Goal: Communication & Community: Answer question/provide support

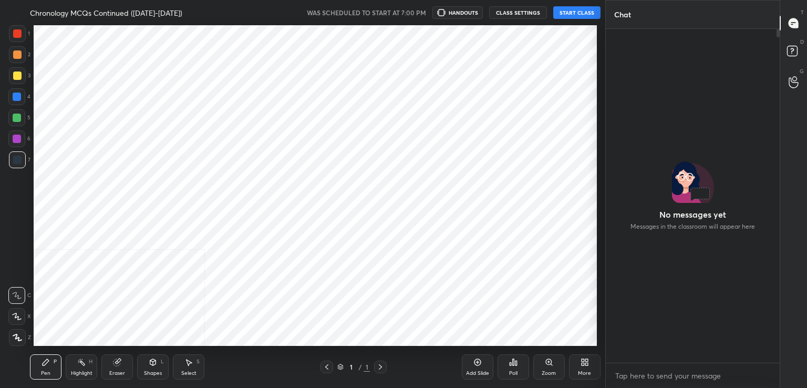
scroll to position [52195, 51953]
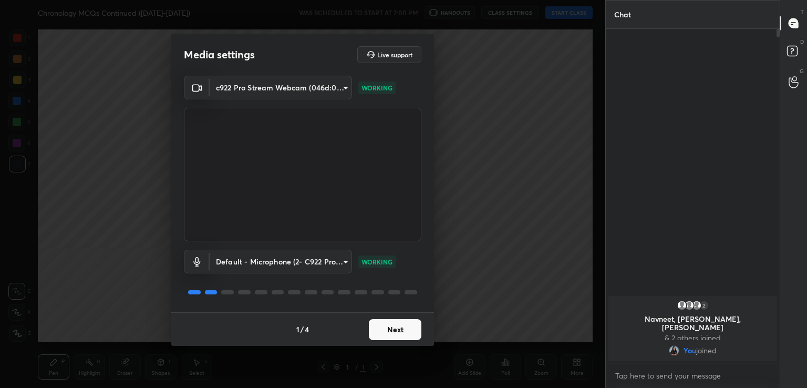
click at [393, 325] on button "Next" at bounding box center [395, 329] width 53 height 21
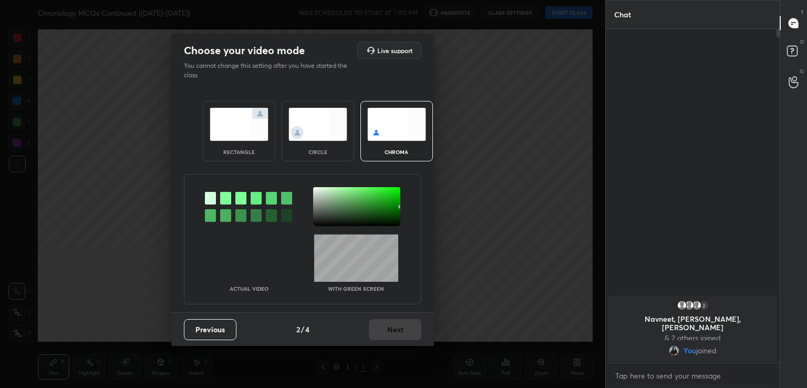
click at [228, 201] on div at bounding box center [225, 198] width 11 height 13
click at [317, 192] on div at bounding box center [356, 206] width 87 height 39
click at [391, 325] on button "Next" at bounding box center [395, 329] width 53 height 21
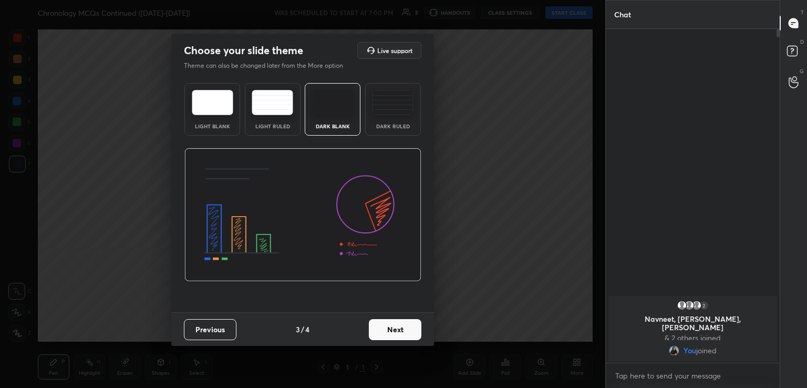
click at [391, 325] on button "Next" at bounding box center [395, 329] width 53 height 21
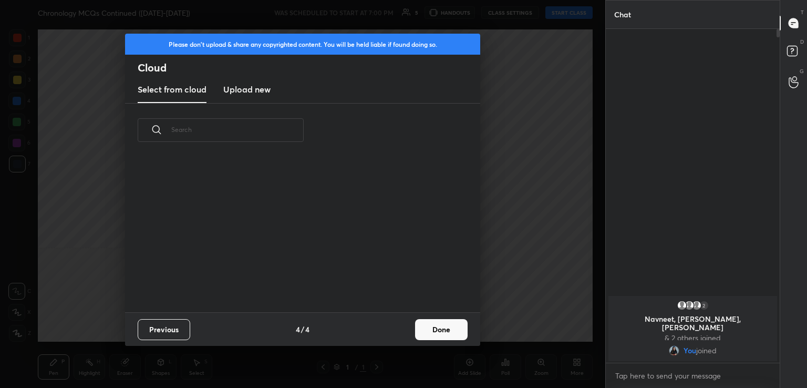
click at [412, 325] on div "Previous 4 / 4 Done" at bounding box center [302, 329] width 355 height 34
click at [455, 324] on button "Done" at bounding box center [441, 329] width 53 height 21
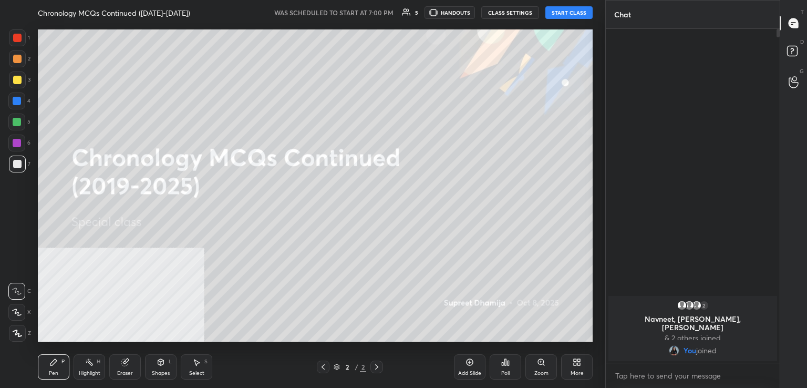
click at [572, 13] on button "START CLASS" at bounding box center [568, 12] width 47 height 13
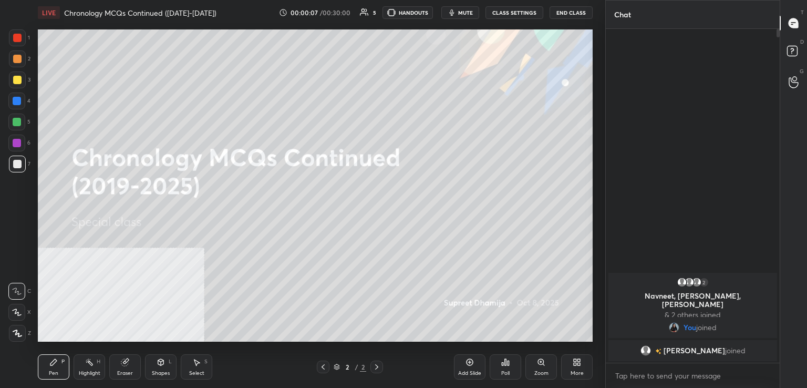
click at [573, 372] on div "More" at bounding box center [576, 372] width 13 height 5
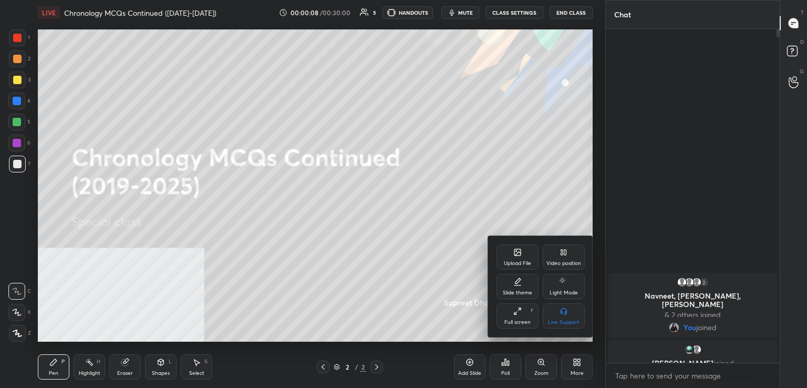
click at [554, 259] on div "Video position" at bounding box center [563, 256] width 42 height 25
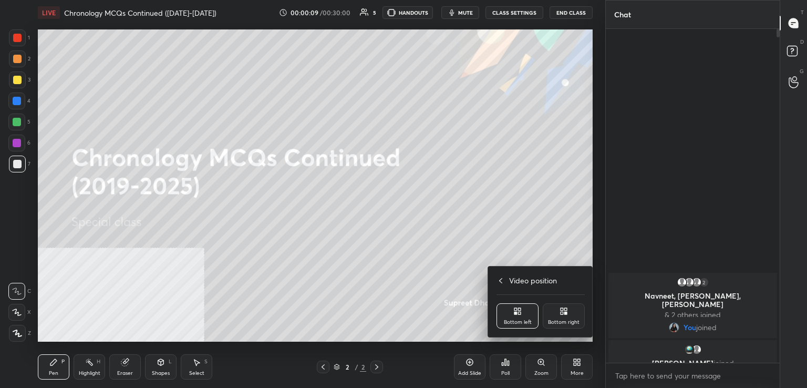
click at [557, 318] on div "Bottom right" at bounding box center [563, 315] width 42 height 25
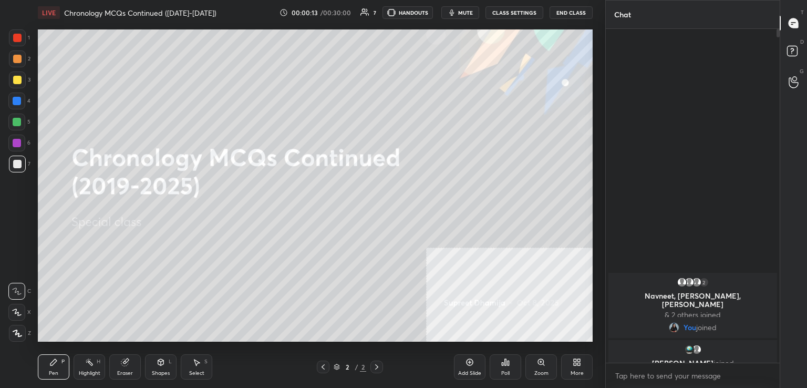
click at [583, 362] on div "More" at bounding box center [577, 366] width 32 height 25
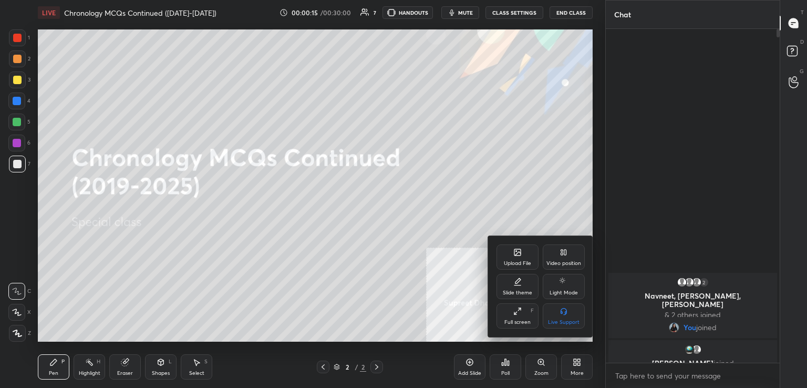
click at [528, 248] on div "Upload File" at bounding box center [517, 256] width 42 height 25
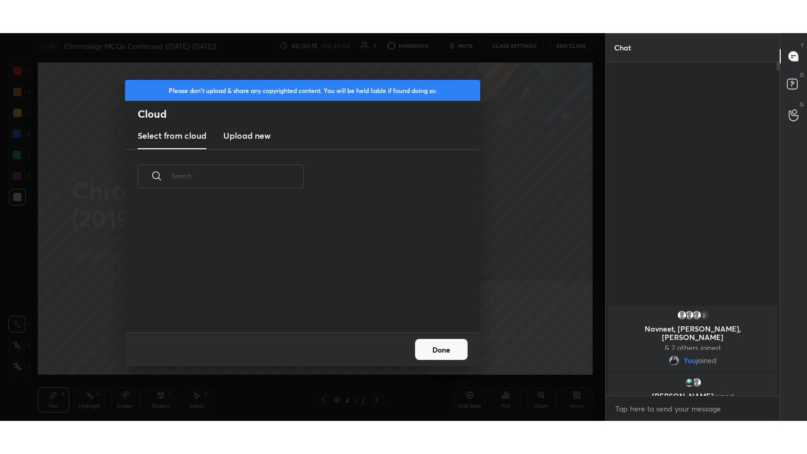
scroll to position [129, 337]
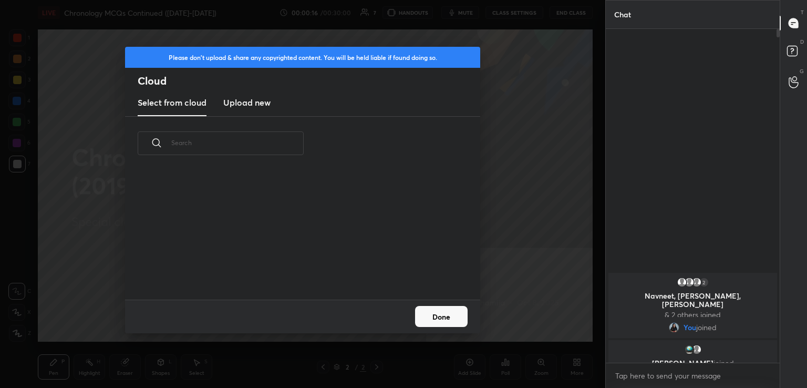
click at [221, 101] on div "Select from cloud Upload new" at bounding box center [302, 103] width 355 height 26
click at [227, 106] on h3 "Upload new" at bounding box center [246, 102] width 47 height 13
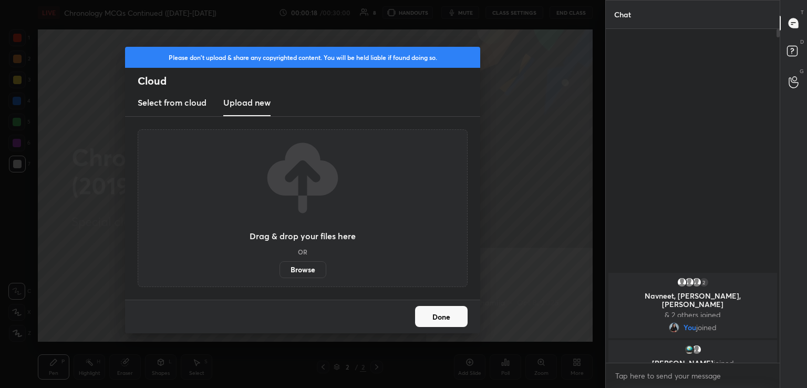
click at [296, 265] on label "Browse" at bounding box center [302, 269] width 47 height 17
click at [279, 265] on input "Browse" at bounding box center [279, 269] width 0 height 17
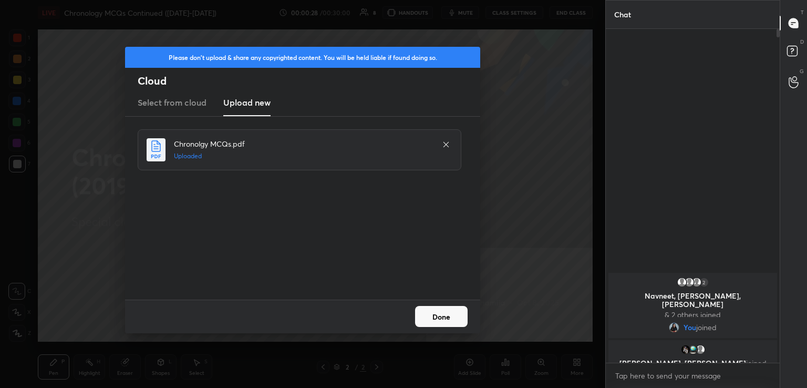
click at [452, 311] on button "Done" at bounding box center [441, 316] width 53 height 21
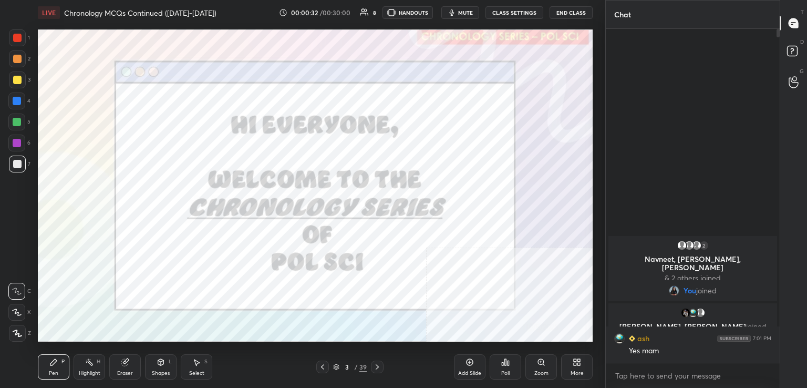
click at [571, 359] on div "More" at bounding box center [577, 366] width 32 height 25
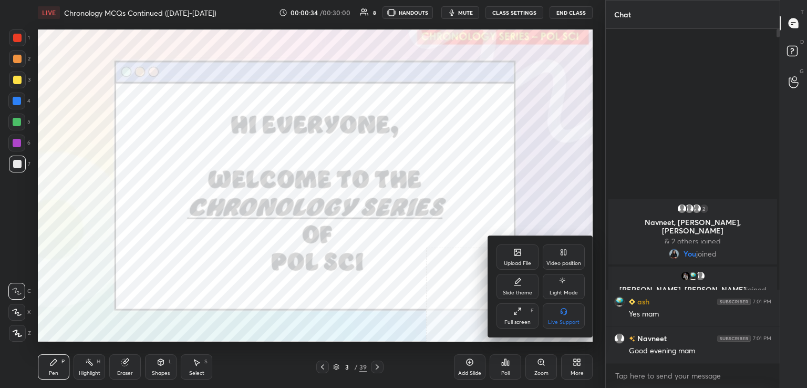
click at [515, 311] on icon at bounding box center [517, 311] width 8 height 8
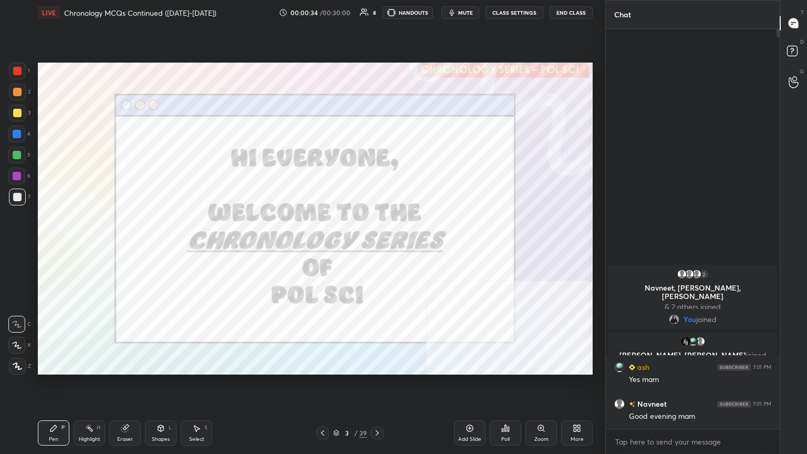
scroll to position [422, 171]
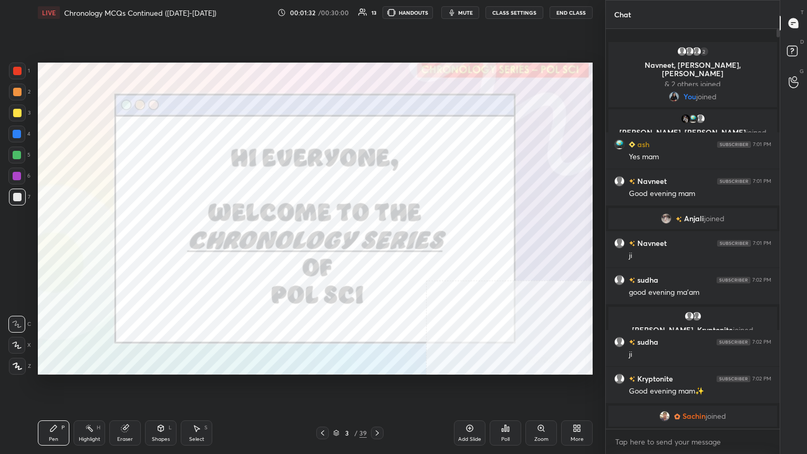
click at [382, 387] on div at bounding box center [377, 432] width 13 height 13
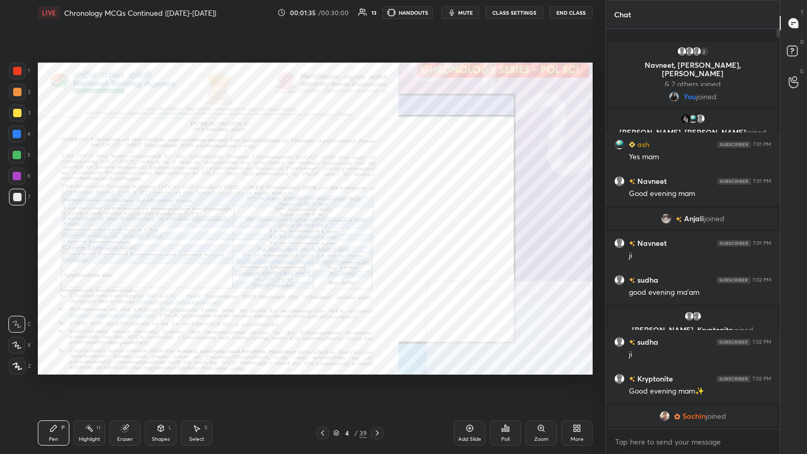
click at [22, 366] on div at bounding box center [17, 366] width 17 height 17
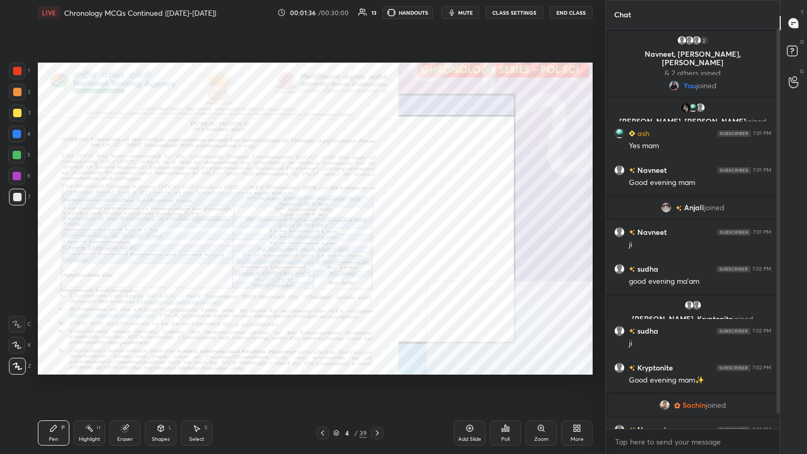
click at [15, 162] on div at bounding box center [16, 155] width 17 height 17
click at [20, 172] on div at bounding box center [17, 176] width 8 height 8
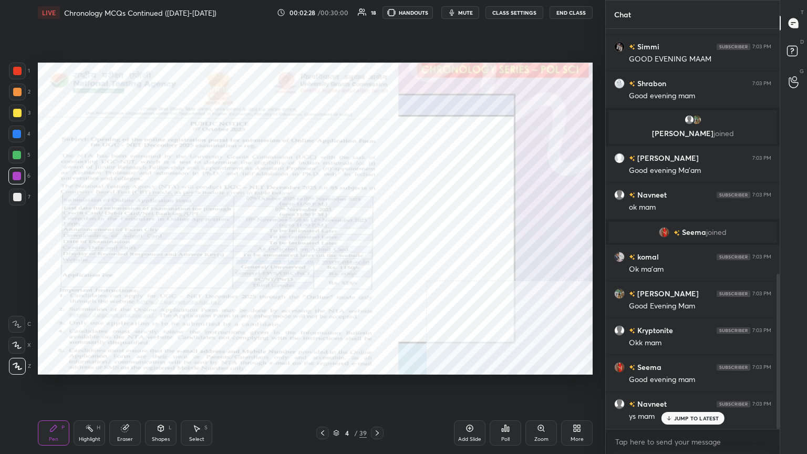
scroll to position [630, 0]
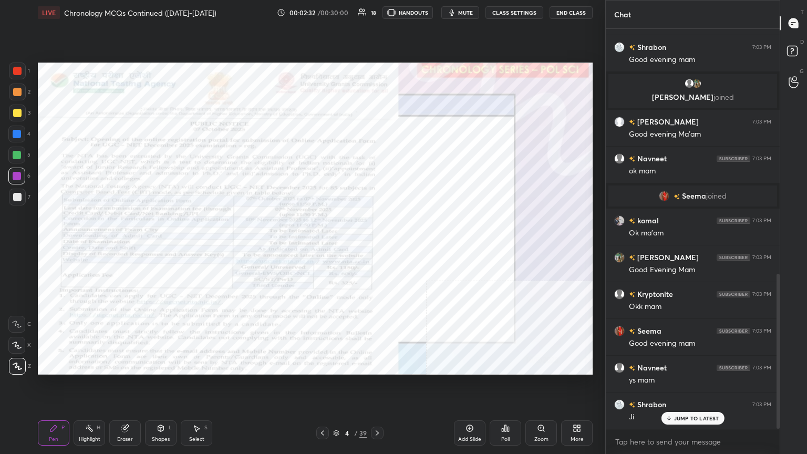
click at [378, 387] on icon at bounding box center [377, 433] width 8 height 8
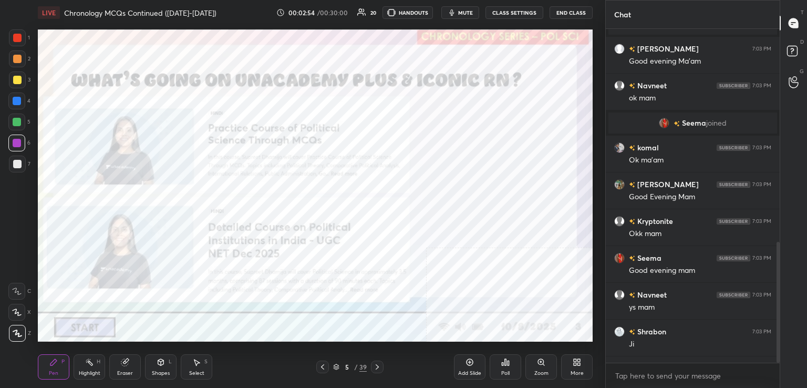
scroll to position [52195, 51953]
click at [381, 362] on div at bounding box center [377, 366] width 13 height 13
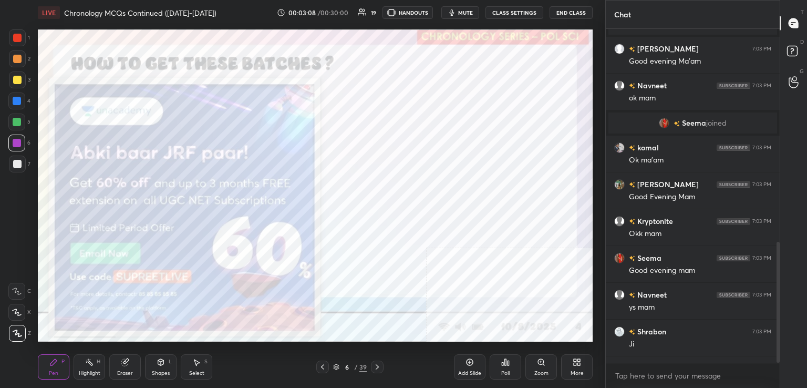
scroll to position [781, 0]
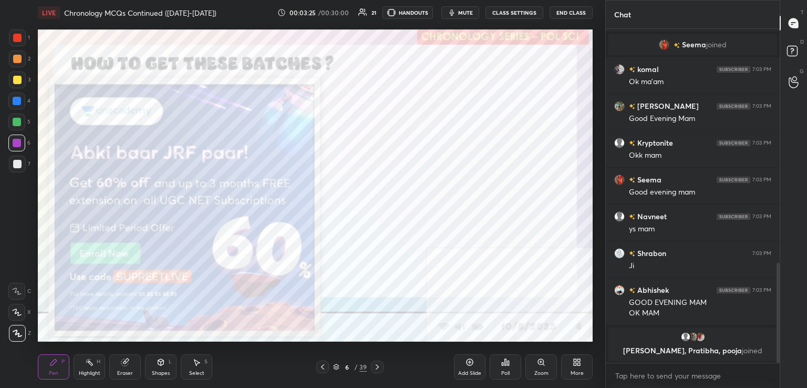
click at [380, 367] on icon at bounding box center [377, 366] width 8 height 8
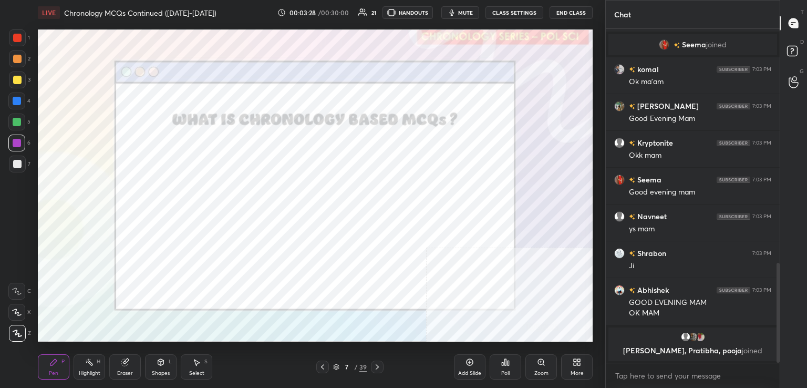
click at [375, 367] on icon at bounding box center [377, 366] width 8 height 8
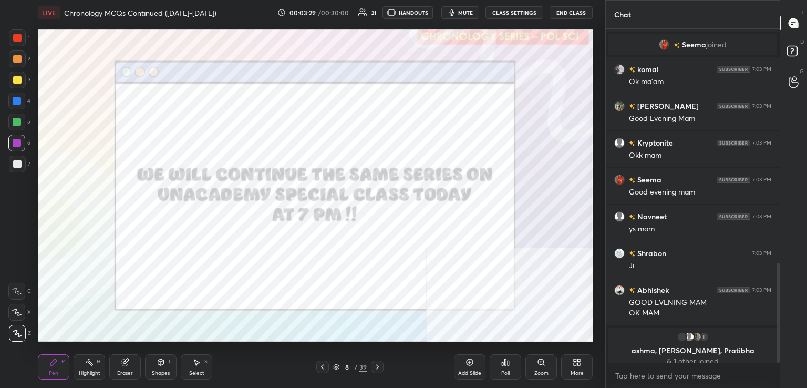
scroll to position [790, 0]
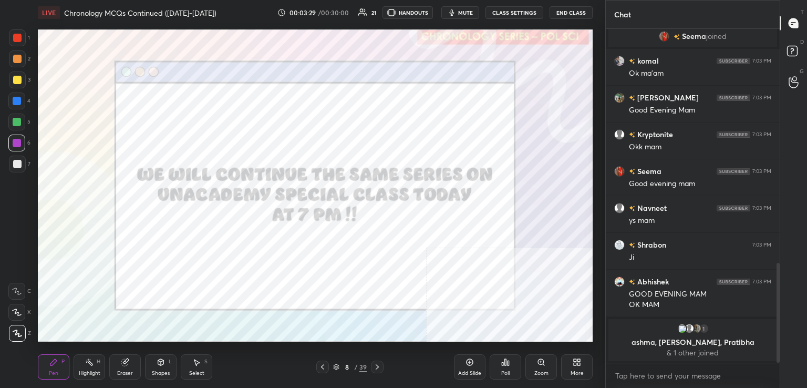
click at [375, 369] on icon at bounding box center [376, 366] width 3 height 5
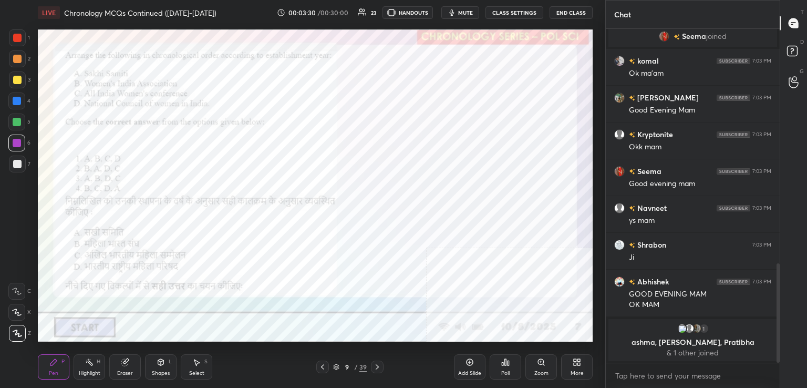
click at [374, 368] on icon at bounding box center [377, 366] width 8 height 8
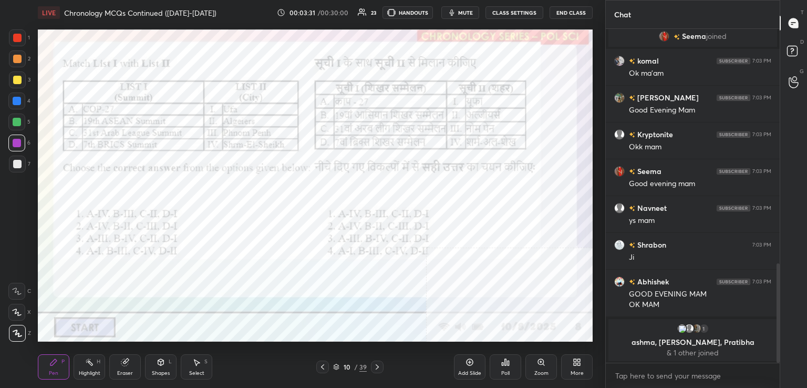
click at [378, 368] on icon at bounding box center [376, 366] width 3 height 5
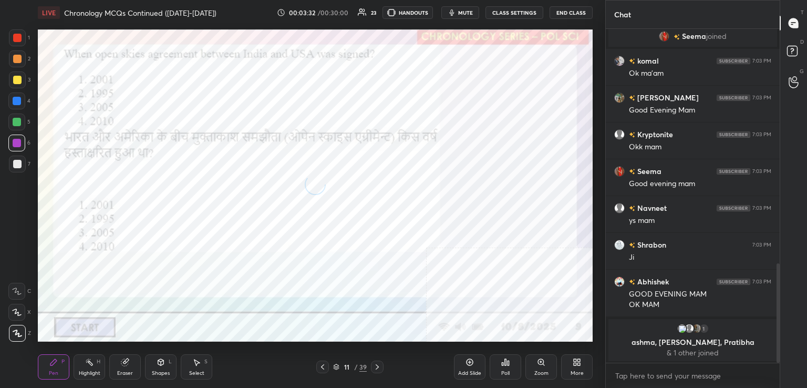
scroll to position [737, 0]
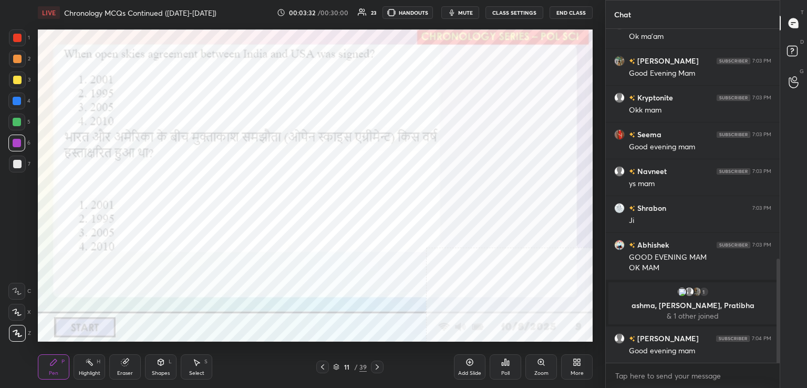
click at [380, 368] on icon at bounding box center [377, 366] width 8 height 8
click at [381, 369] on icon at bounding box center [377, 366] width 8 height 8
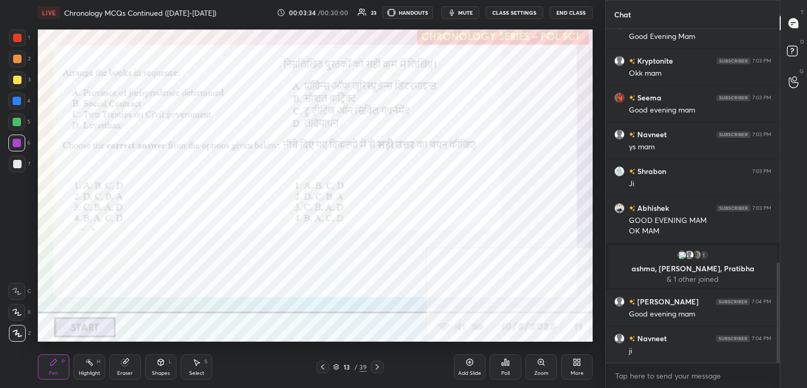
click at [381, 369] on div at bounding box center [377, 366] width 13 height 13
click at [377, 369] on icon at bounding box center [377, 366] width 8 height 8
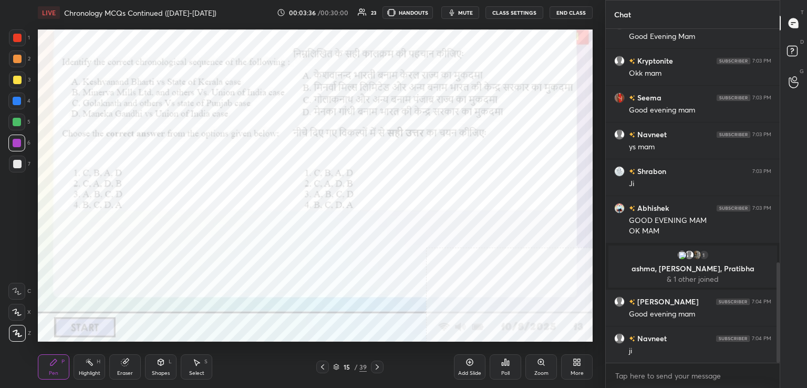
click at [378, 370] on icon at bounding box center [377, 366] width 8 height 8
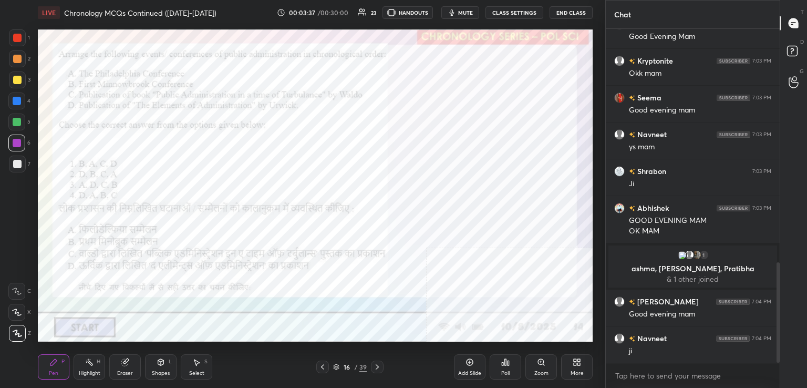
click at [378, 370] on icon at bounding box center [377, 366] width 8 height 8
click at [337, 366] on icon at bounding box center [335, 365] width 5 height 3
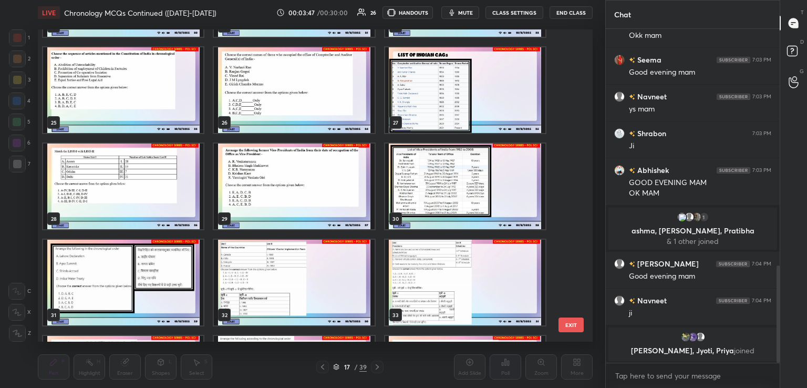
scroll to position [761, 0]
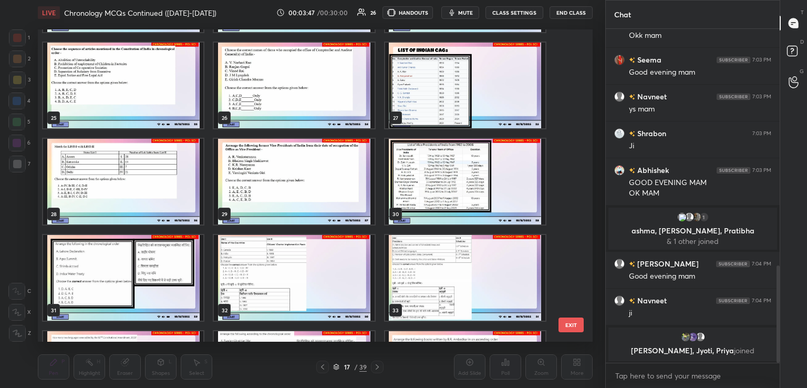
click at [271, 281] on img "grid" at bounding box center [294, 278] width 160 height 86
click at [271, 280] on img "grid" at bounding box center [294, 278] width 160 height 86
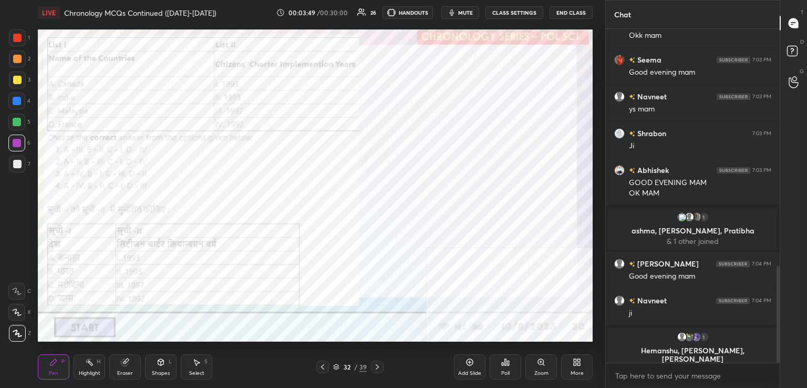
scroll to position [820, 0]
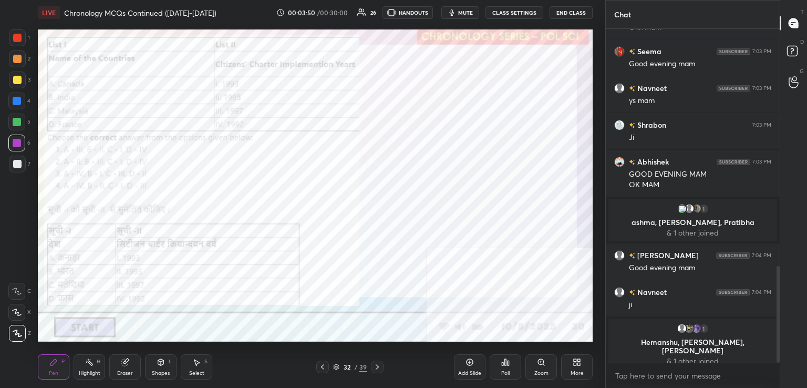
click at [319, 362] on div at bounding box center [322, 366] width 13 height 13
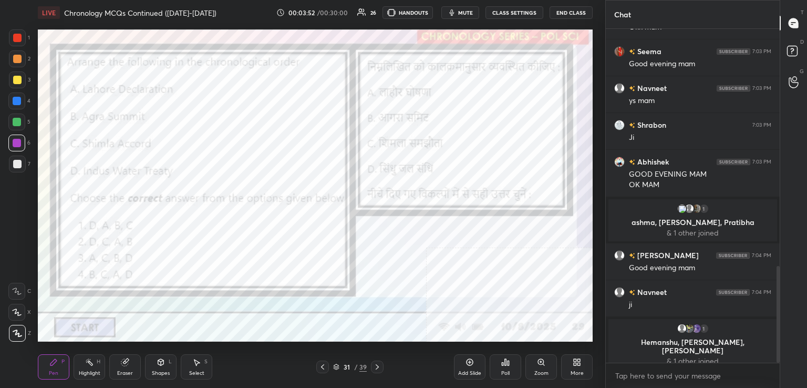
click at [323, 367] on icon at bounding box center [322, 366] width 8 height 8
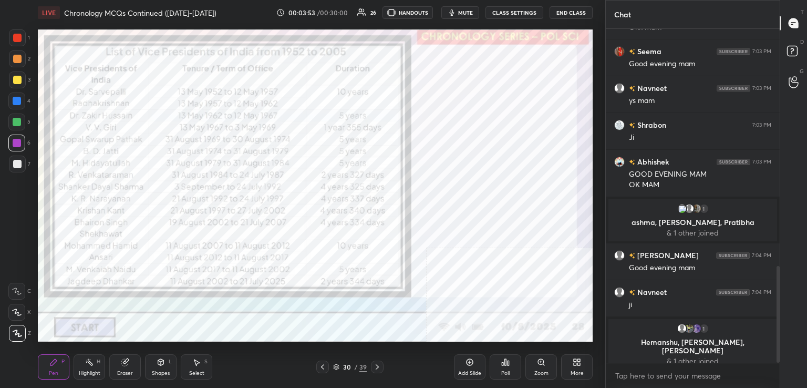
scroll to position [837, 0]
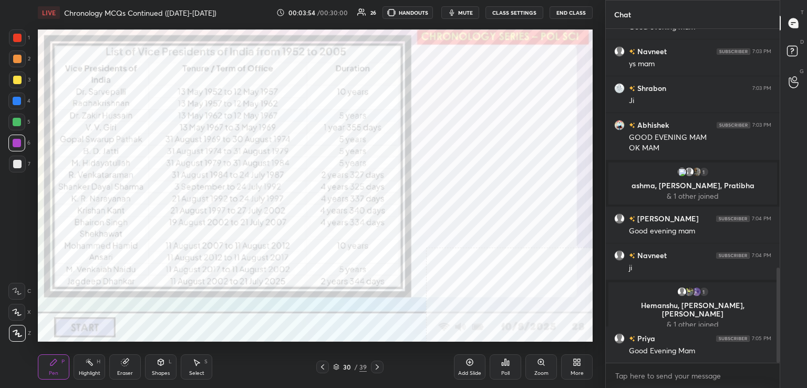
click at [381, 365] on div at bounding box center [377, 366] width 13 height 13
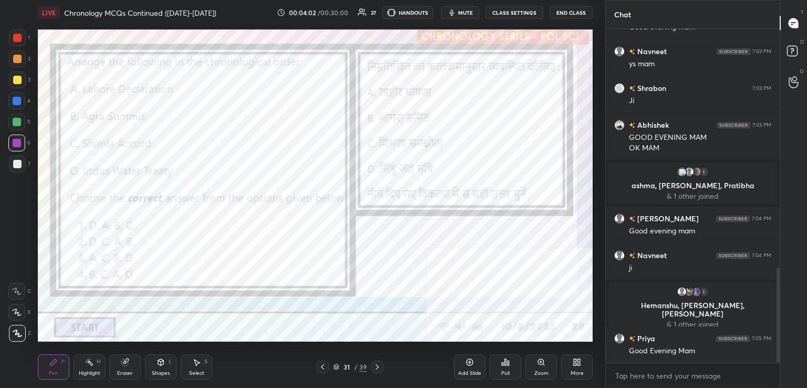
click at [463, 16] on button "mute" at bounding box center [460, 12] width 38 height 13
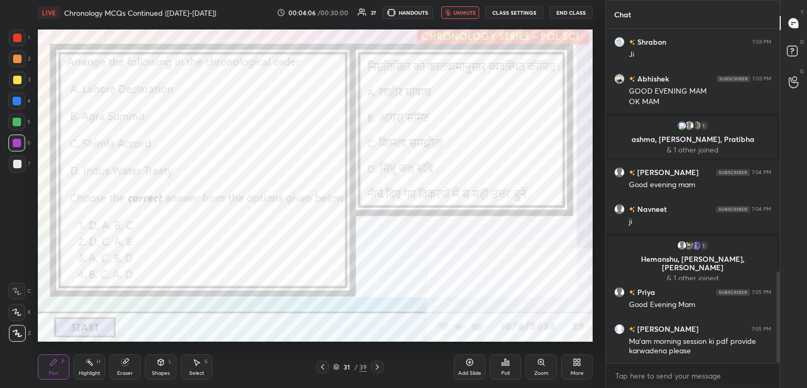
click at [468, 19] on div "LIVE Chronology MCQs Continued ([DATE]-[DATE]) 00:04:06 / 00:30:00 27 HANDOUTS …" at bounding box center [315, 12] width 555 height 25
click at [466, 13] on span "unmute" at bounding box center [464, 12] width 23 height 7
click at [466, 13] on span "mute" at bounding box center [465, 12] width 15 height 7
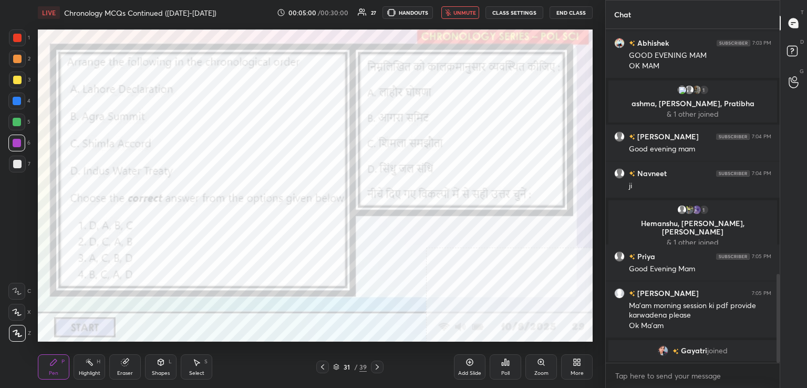
scroll to position [4, 3]
click at [509, 370] on div "Poll" at bounding box center [505, 372] width 8 height 5
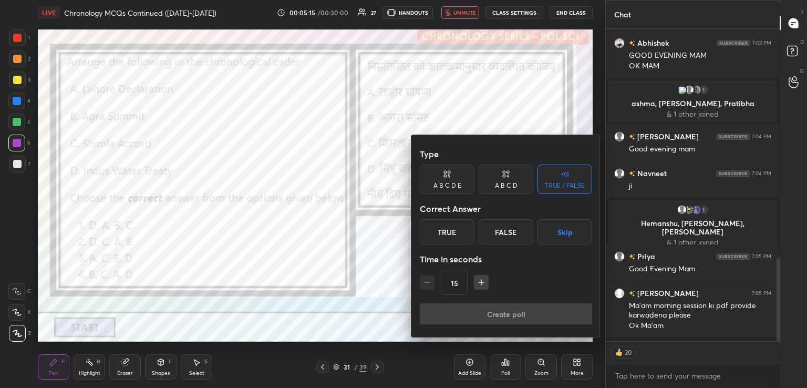
click at [513, 179] on div "A B C D" at bounding box center [505, 178] width 55 height 29
click at [472, 234] on div "B" at bounding box center [470, 231] width 31 height 25
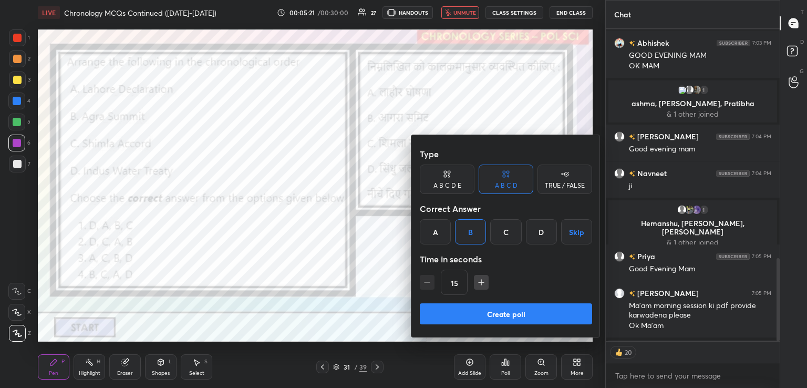
click at [523, 307] on button "Create poll" at bounding box center [506, 313] width 172 height 21
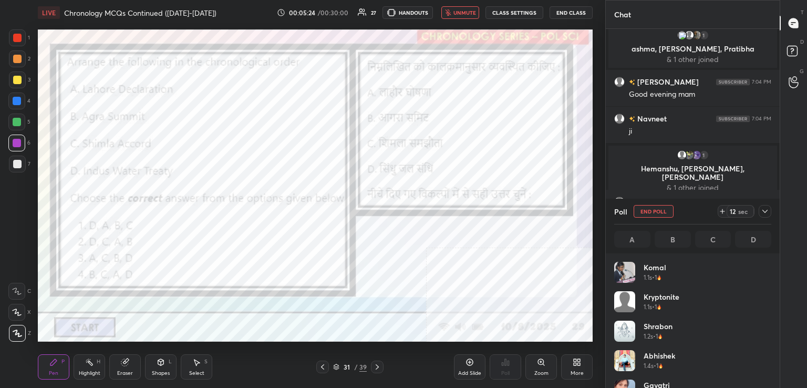
scroll to position [986, 0]
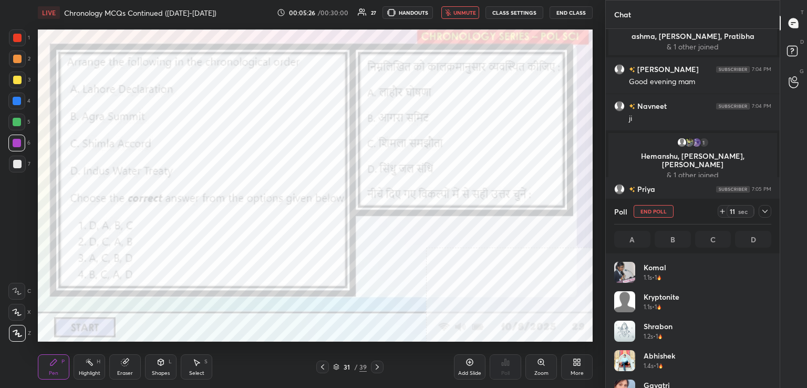
click at [462, 18] on button "unmute" at bounding box center [460, 12] width 38 height 13
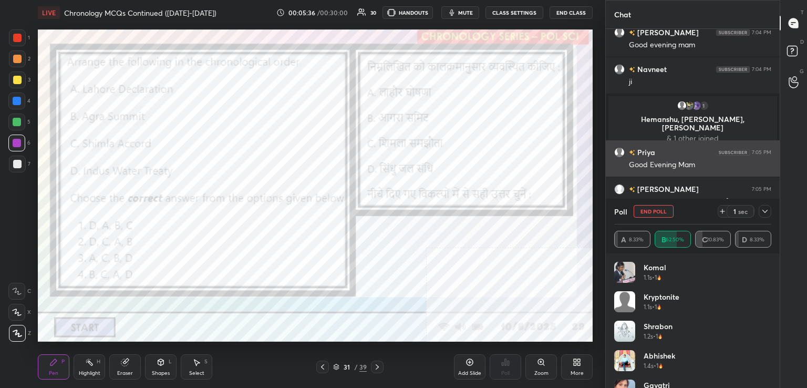
scroll to position [968, 0]
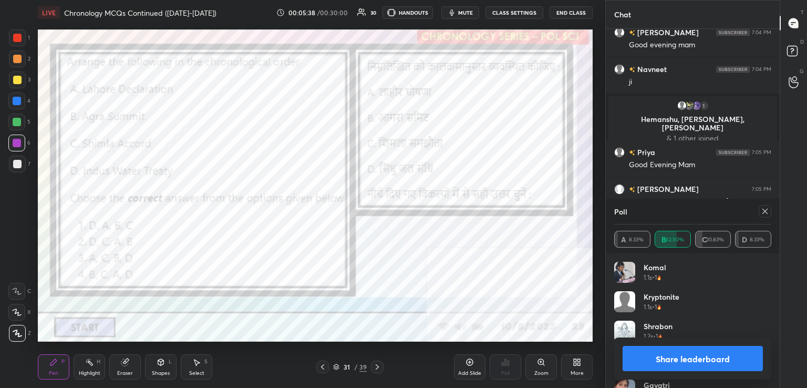
click at [764, 211] on icon at bounding box center [764, 211] width 8 height 8
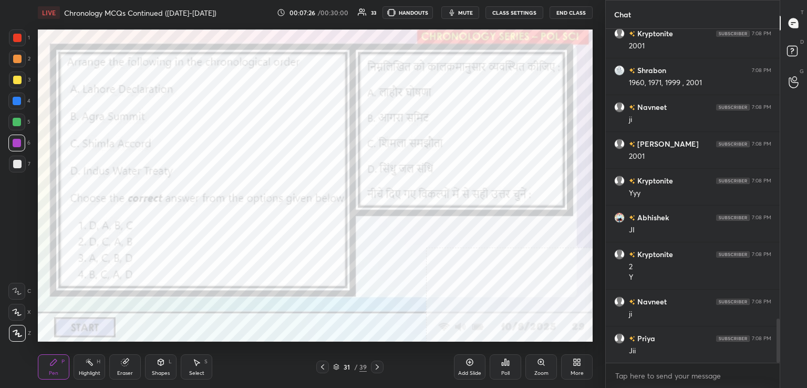
scroll to position [2195, 0]
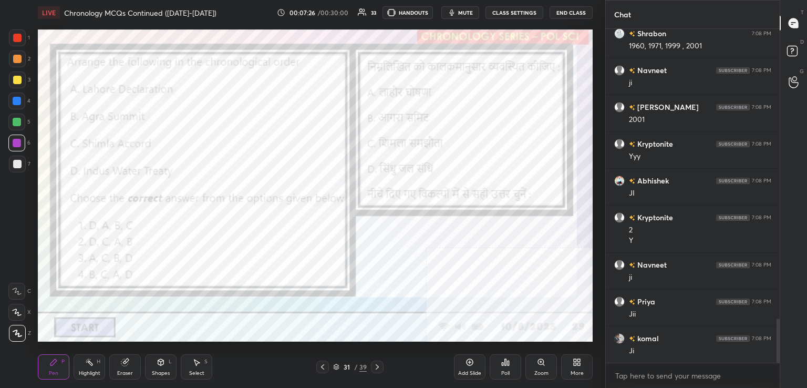
click at [380, 368] on icon at bounding box center [377, 366] width 8 height 8
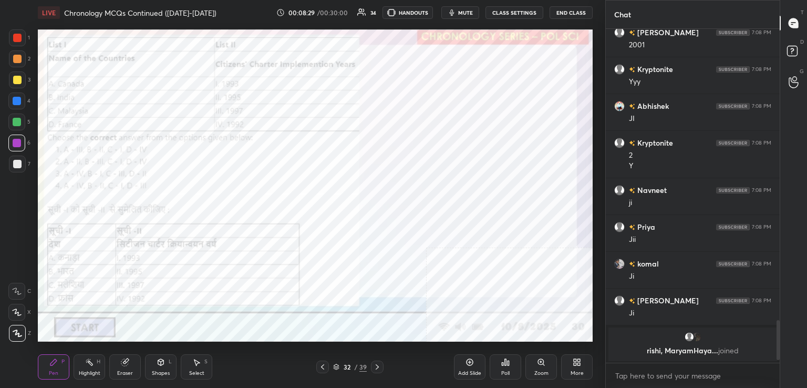
scroll to position [330, 171]
click at [501, 364] on icon at bounding box center [505, 362] width 8 height 8
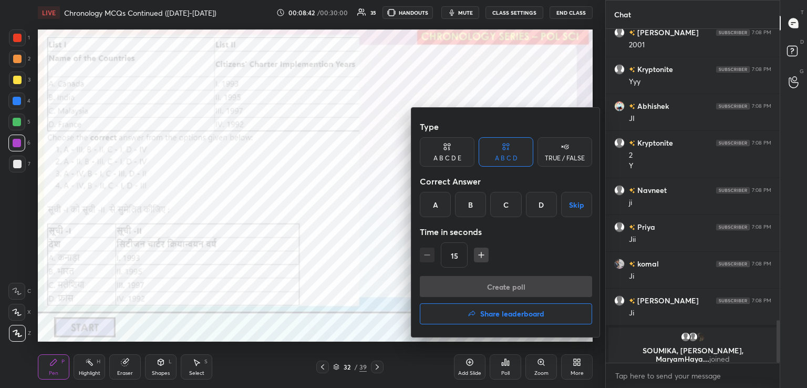
click at [473, 205] on div "B" at bounding box center [470, 204] width 31 height 25
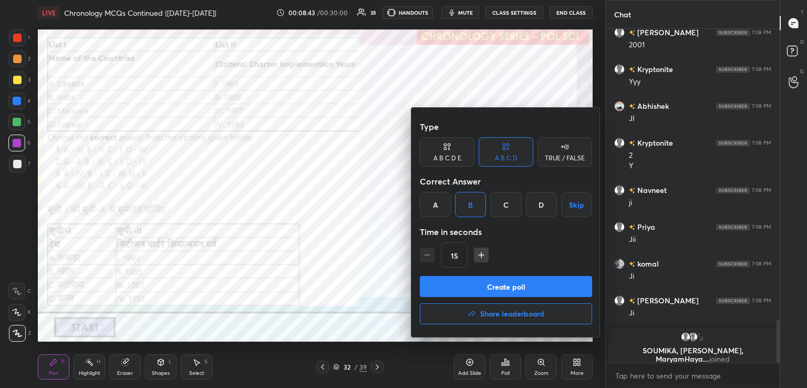
click at [502, 289] on button "Create poll" at bounding box center [506, 286] width 172 height 21
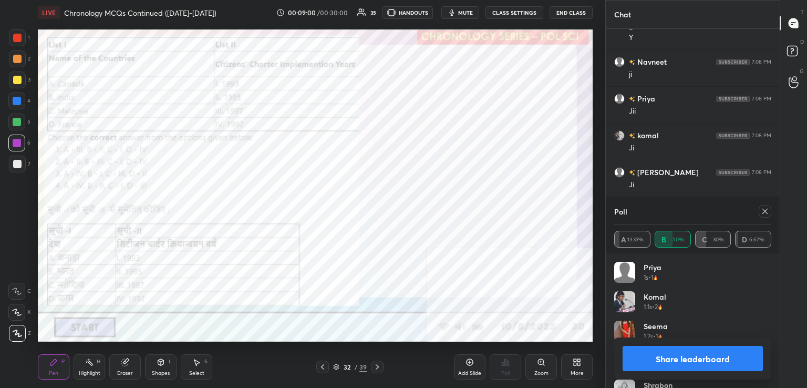
scroll to position [2038, 0]
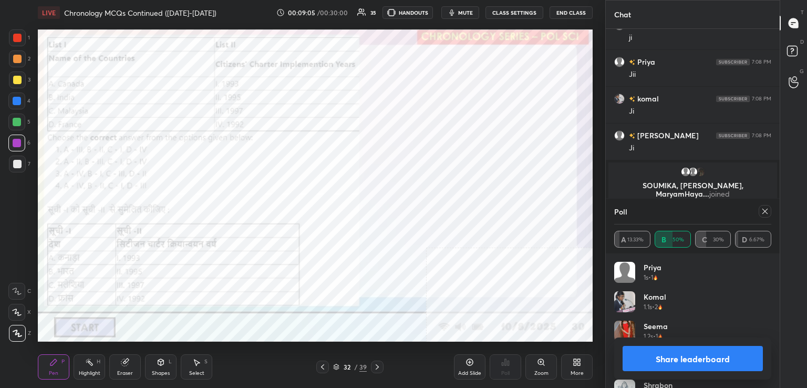
click at [764, 215] on icon at bounding box center [764, 211] width 8 height 8
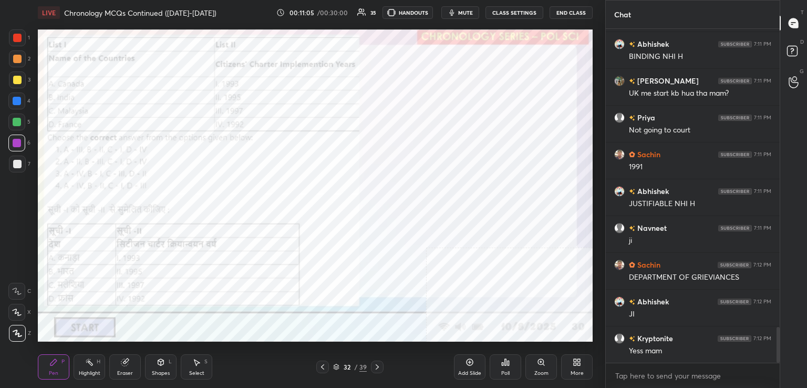
scroll to position [2790, 0]
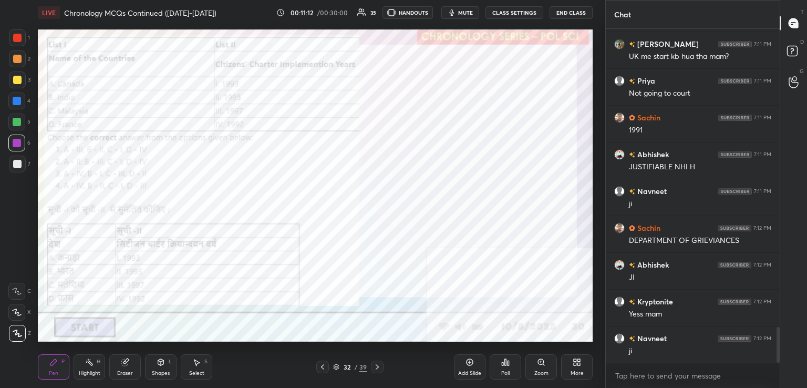
click at [375, 367] on icon at bounding box center [377, 366] width 8 height 8
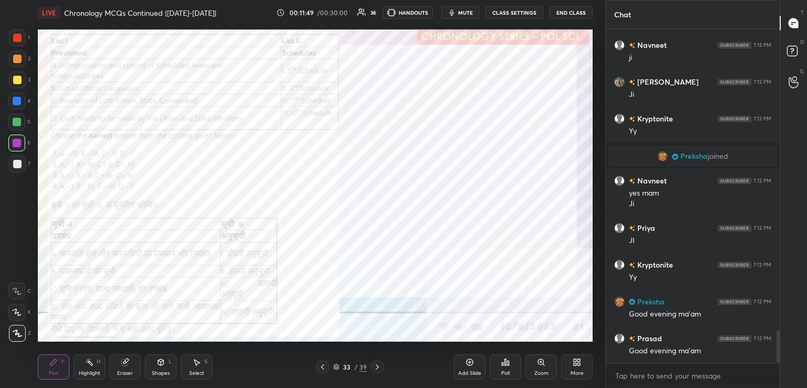
scroll to position [309, 171]
click at [504, 366] on icon at bounding box center [505, 362] width 8 height 8
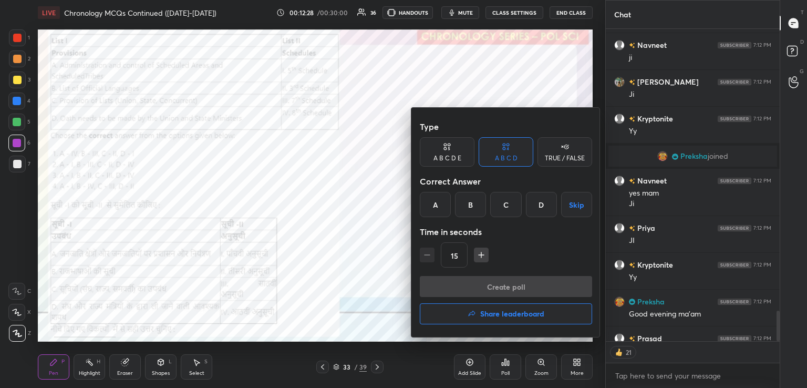
click at [538, 207] on div "D" at bounding box center [541, 204] width 31 height 25
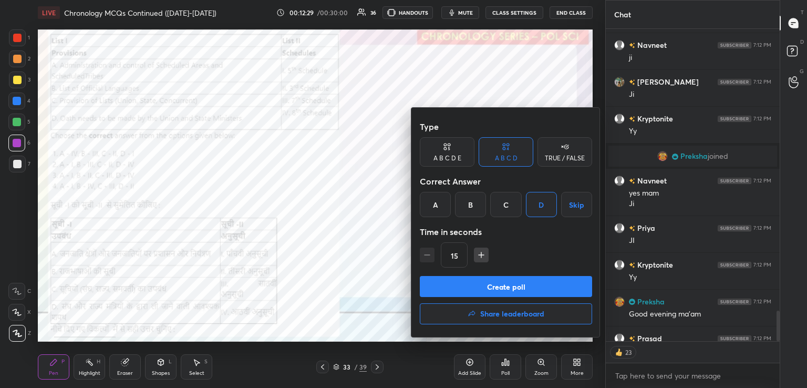
click at [521, 281] on button "Create poll" at bounding box center [506, 286] width 172 height 21
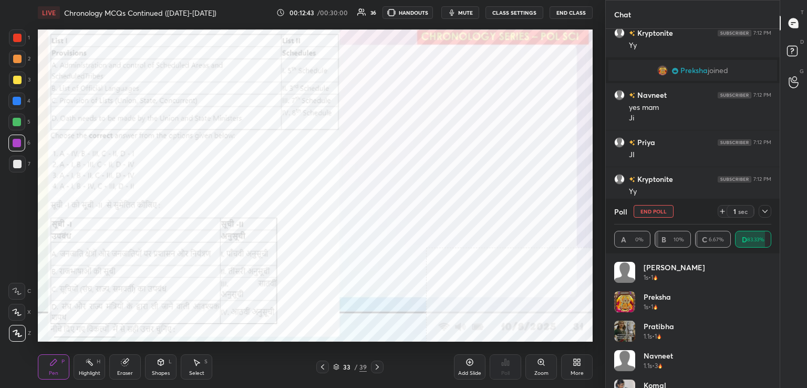
scroll to position [3163, 0]
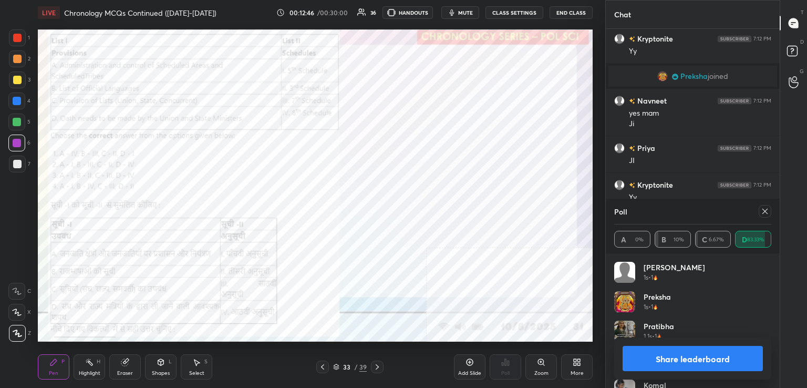
click at [764, 222] on div "Poll" at bounding box center [692, 211] width 157 height 25
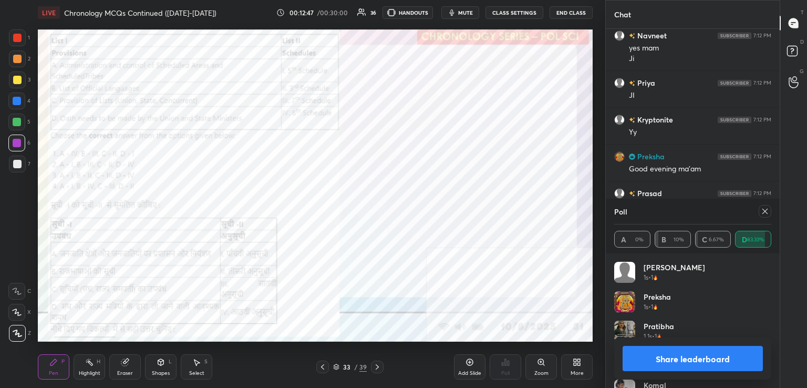
click at [760, 214] on icon at bounding box center [764, 211] width 8 height 8
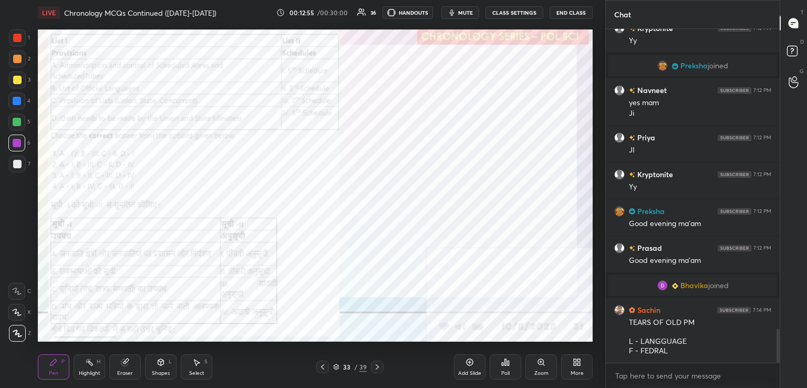
scroll to position [2917, 0]
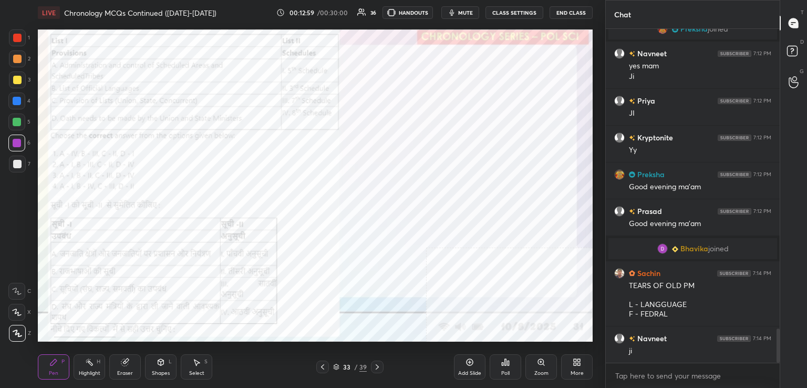
click at [467, 369] on div "Add Slide" at bounding box center [470, 366] width 32 height 25
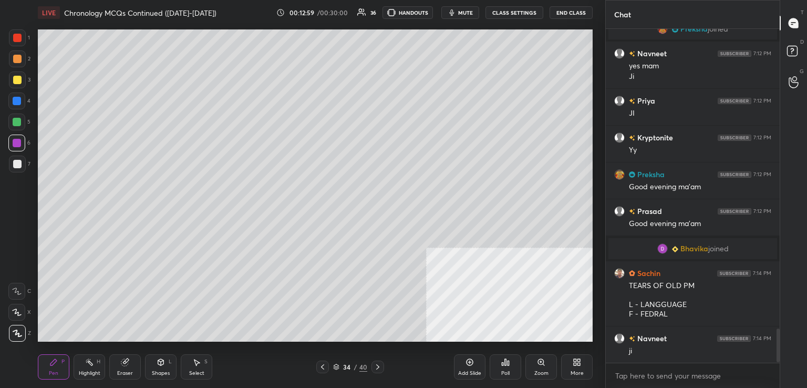
scroll to position [2954, 0]
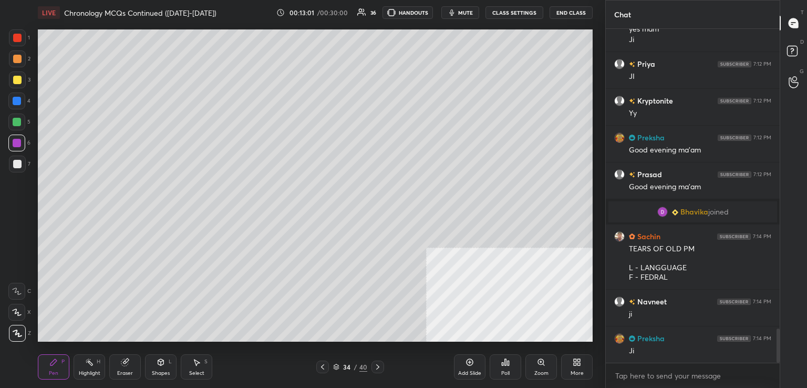
click at [19, 79] on div at bounding box center [17, 80] width 8 height 8
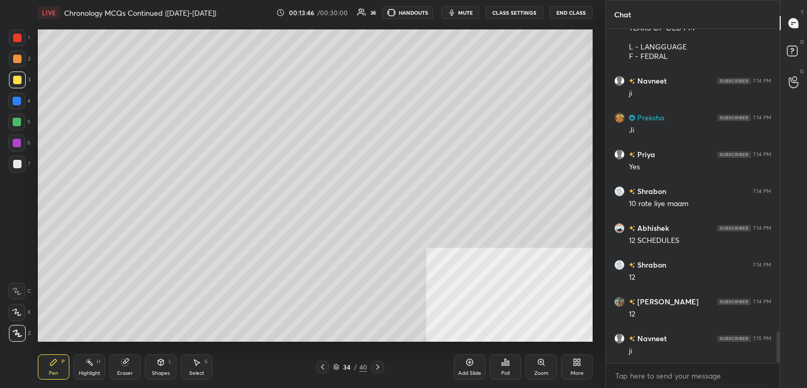
scroll to position [3211, 0]
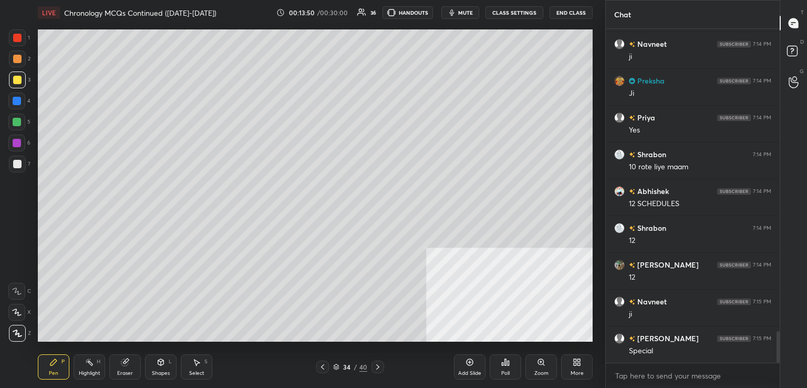
click at [120, 367] on div "Eraser" at bounding box center [125, 366] width 32 height 25
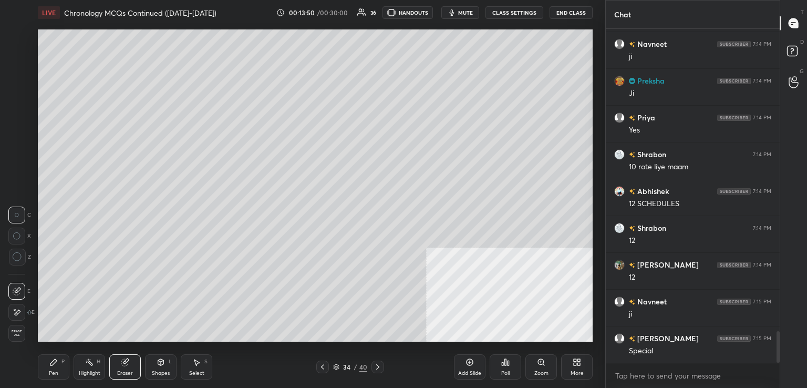
click at [19, 331] on span "Erase all" at bounding box center [17, 332] width 16 height 7
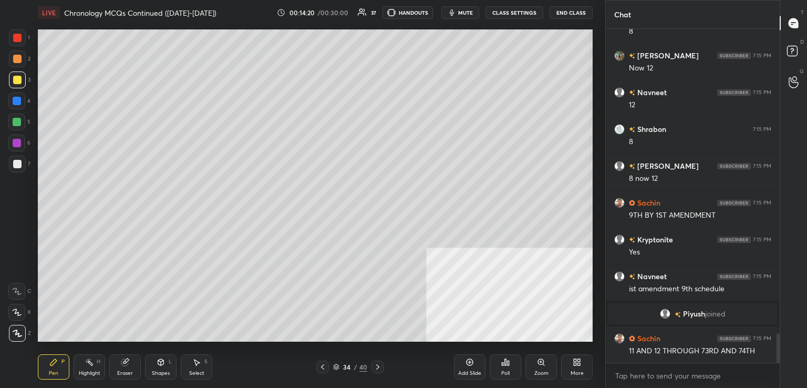
scroll to position [3430, 0]
click at [127, 363] on icon at bounding box center [124, 362] width 7 height 7
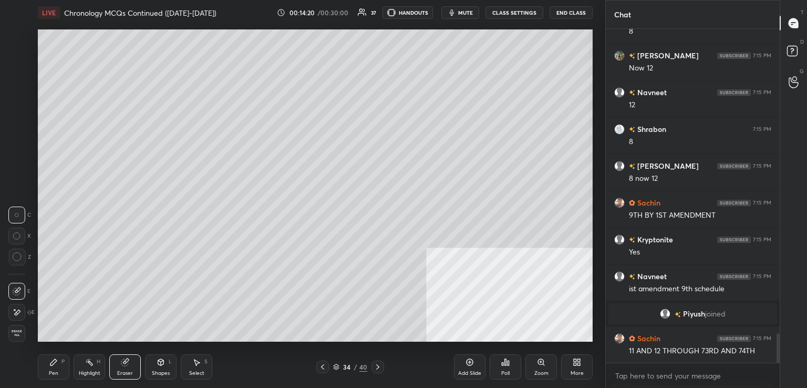
click at [10, 339] on div "Erase all" at bounding box center [16, 333] width 17 height 17
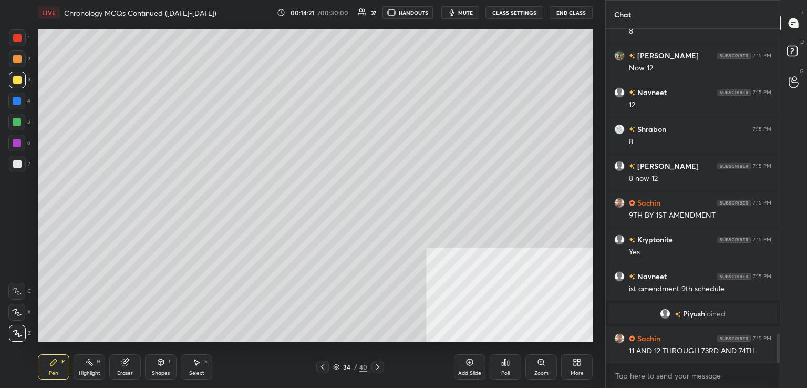
scroll to position [3492, 0]
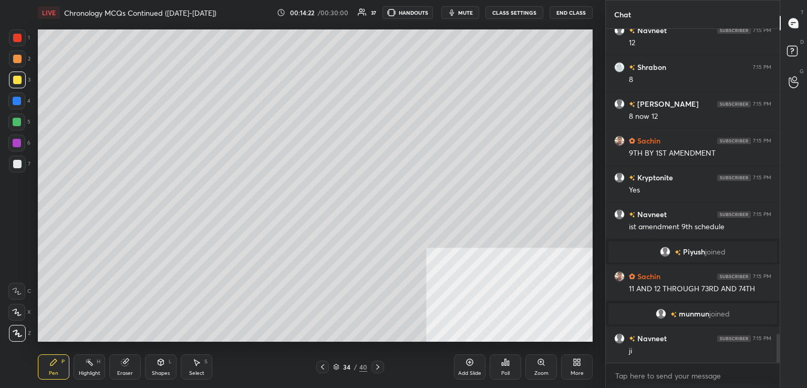
click at [122, 370] on div "Eraser" at bounding box center [125, 372] width 16 height 5
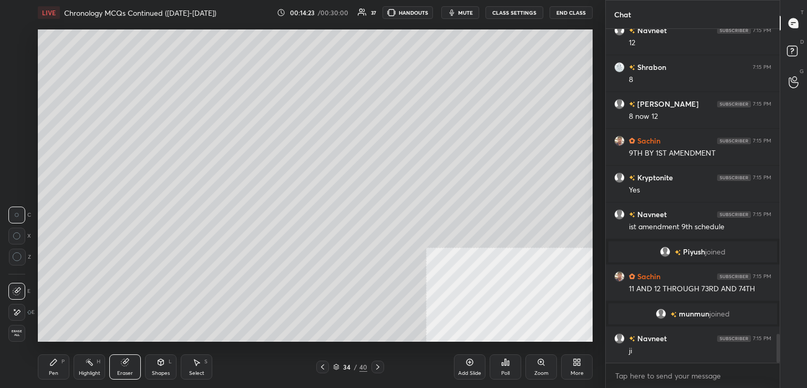
click at [164, 364] on icon at bounding box center [160, 362] width 8 height 8
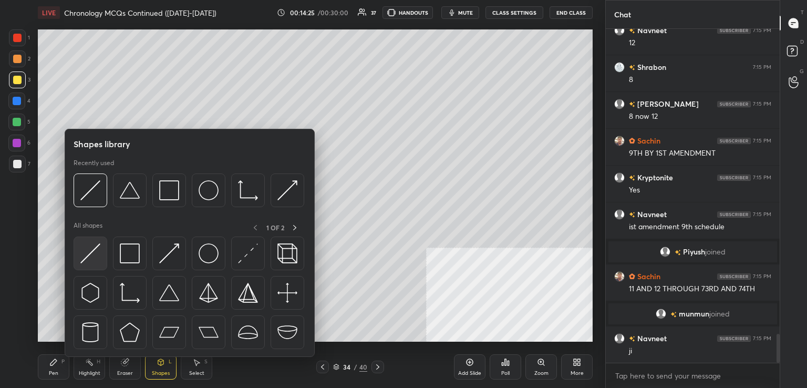
click at [86, 261] on img at bounding box center [90, 253] width 20 height 20
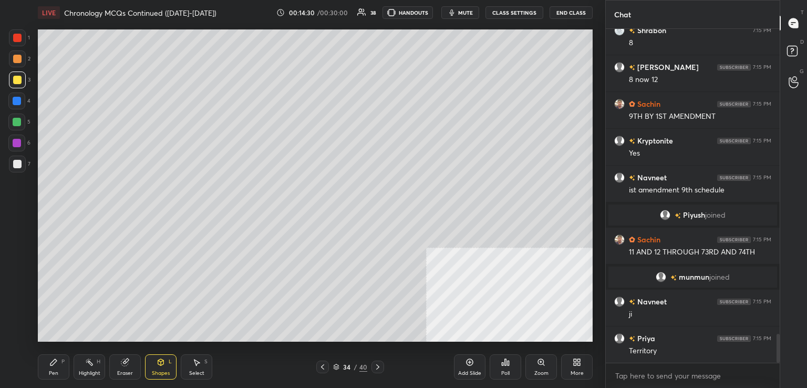
scroll to position [3566, 0]
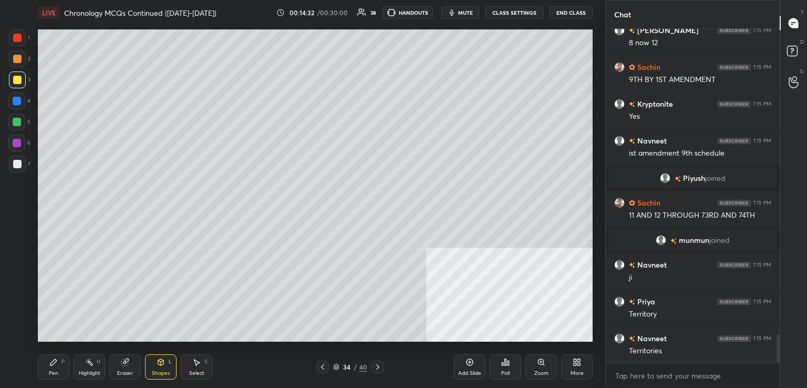
click at [58, 373] on div "Pen" at bounding box center [53, 372] width 9 height 5
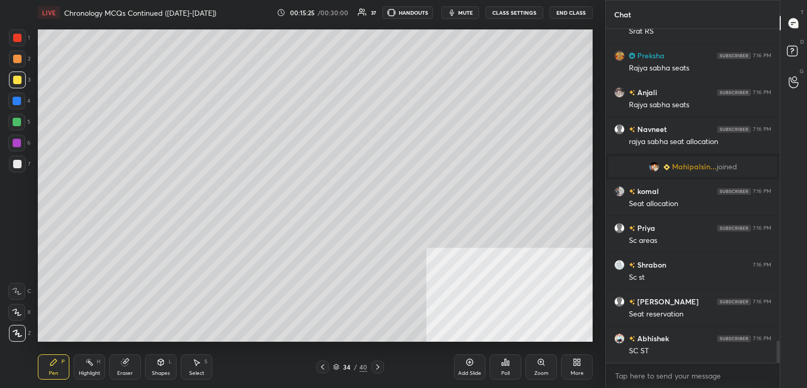
scroll to position [4743, 0]
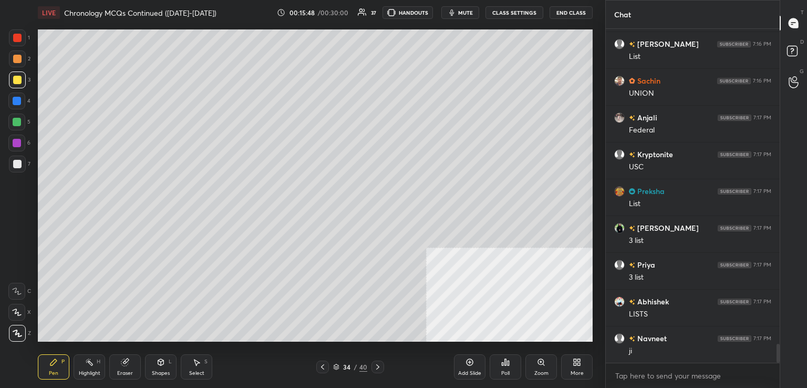
click at [323, 367] on icon at bounding box center [322, 366] width 8 height 8
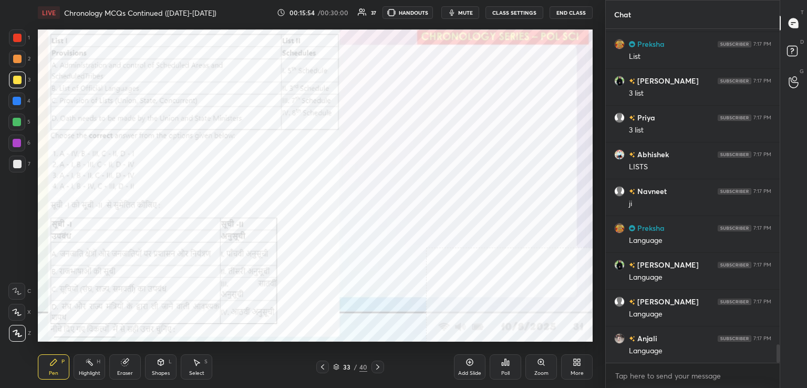
click at [15, 28] on div "1 2 3 4 5 6 7 C X Z C X Z E E Erase all H H LIVE Chronology MCQs Continued ([DA…" at bounding box center [298, 194] width 597 height 388
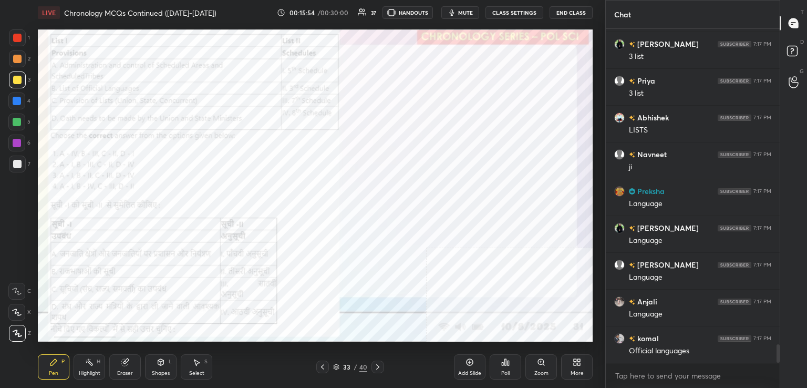
click at [19, 38] on div at bounding box center [17, 38] width 8 height 8
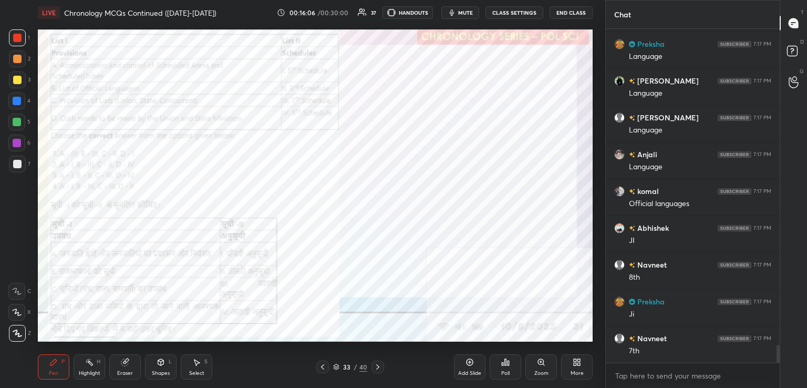
click at [380, 367] on icon at bounding box center [377, 366] width 8 height 8
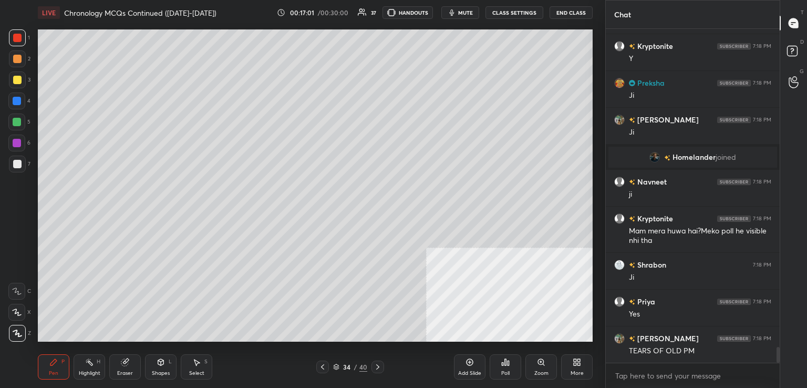
click at [321, 367] on icon at bounding box center [322, 366] width 3 height 5
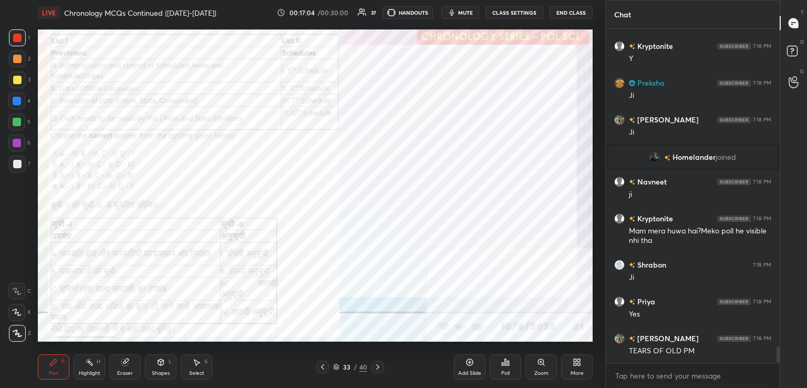
click at [14, 143] on div at bounding box center [17, 143] width 8 height 8
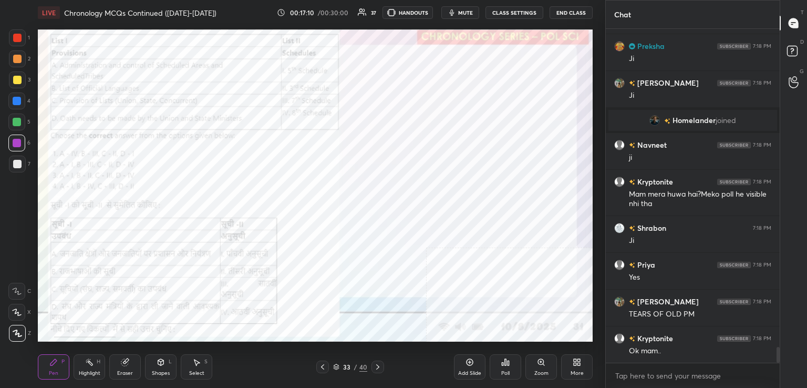
click at [373, 363] on icon at bounding box center [377, 366] width 8 height 8
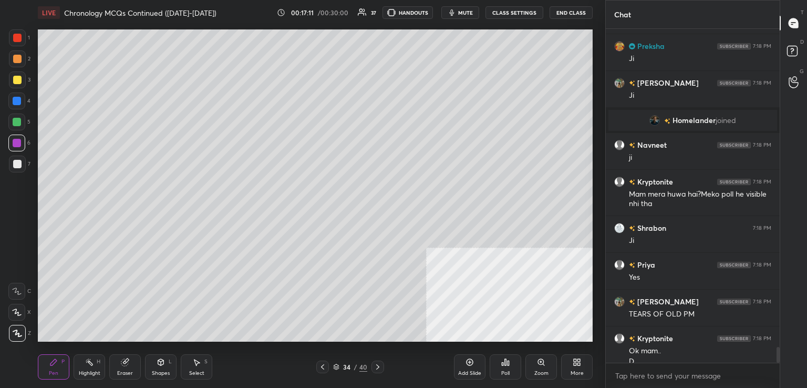
scroll to position [6837, 0]
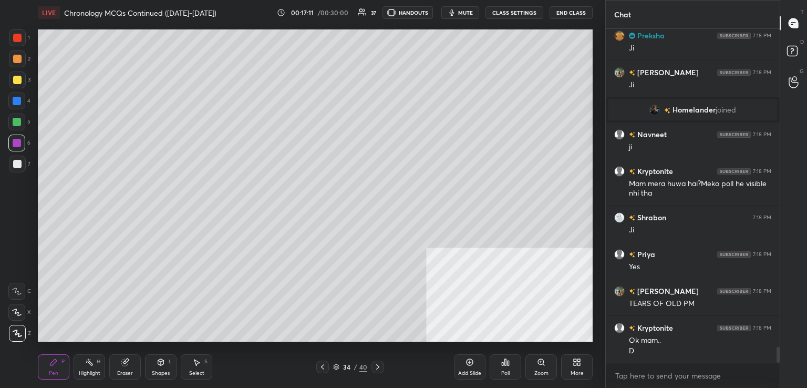
click at [374, 364] on icon at bounding box center [377, 366] width 8 height 8
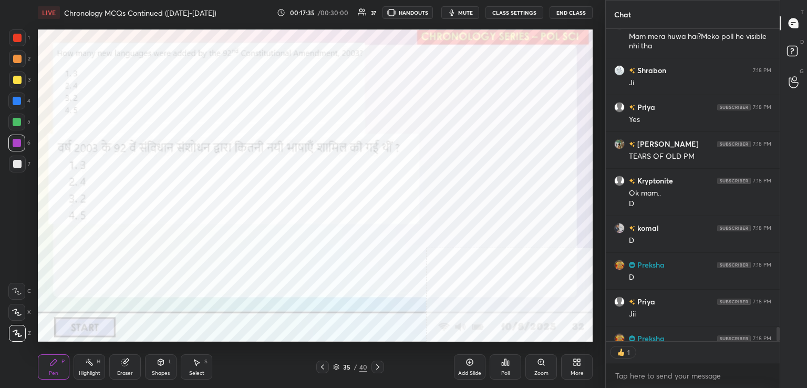
scroll to position [309, 171]
click at [505, 362] on icon at bounding box center [506, 362] width 2 height 6
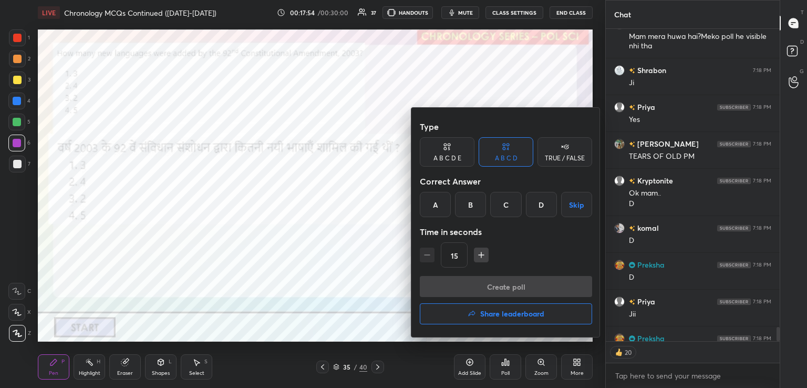
click at [466, 207] on div "B" at bounding box center [470, 204] width 31 height 25
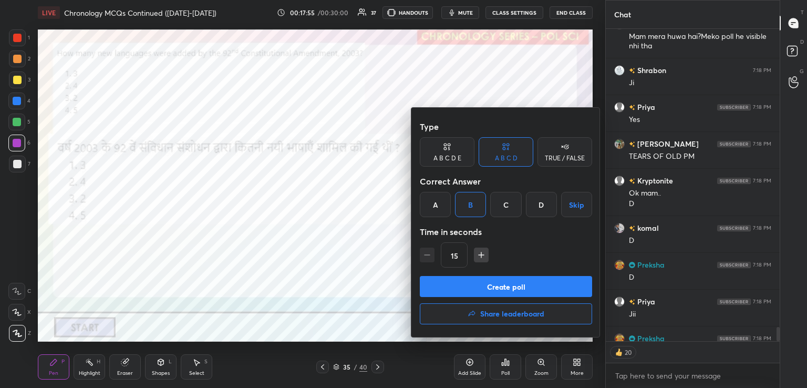
click at [489, 282] on button "Create poll" at bounding box center [506, 286] width 172 height 21
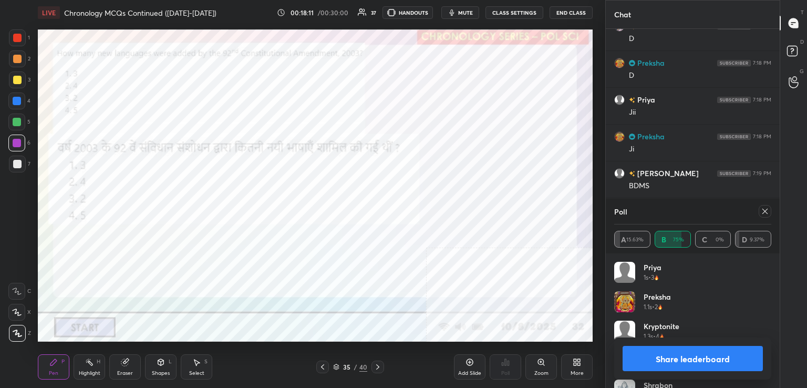
scroll to position [7222, 0]
click at [765, 211] on icon at bounding box center [764, 211] width 8 height 8
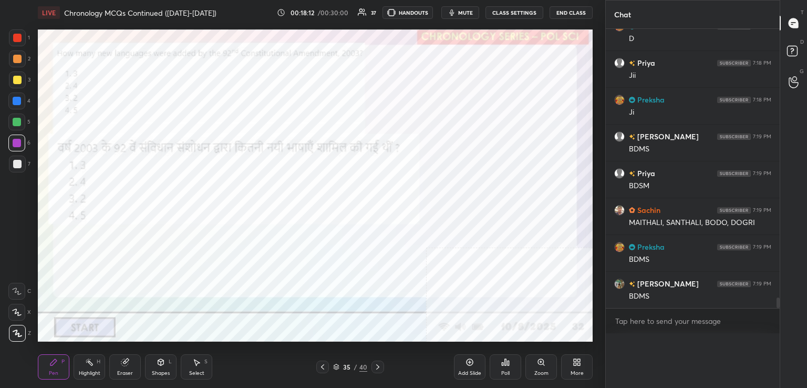
scroll to position [7199, 0]
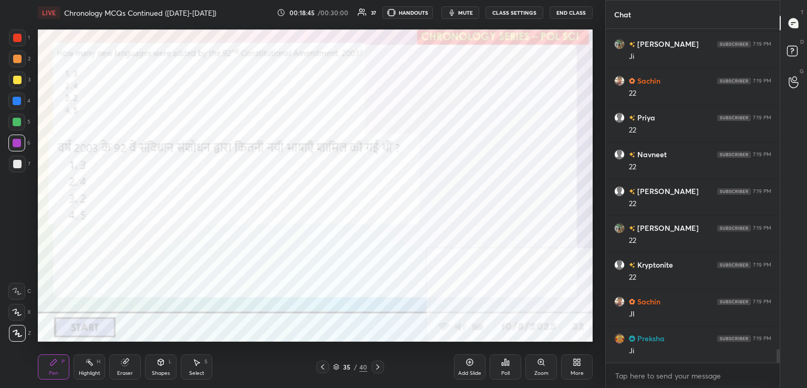
click at [381, 363] on div at bounding box center [377, 366] width 13 height 13
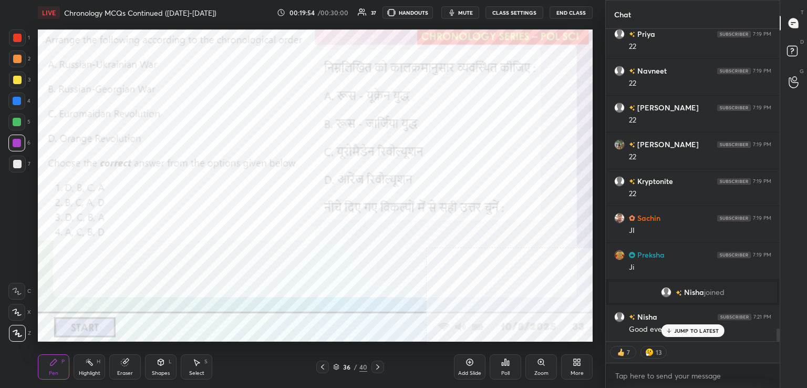
scroll to position [7581, 0]
click at [510, 367] on div "Poll" at bounding box center [505, 366] width 32 height 25
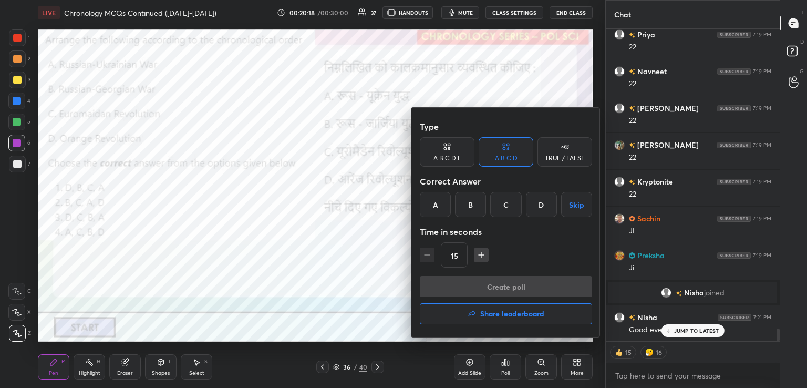
click at [502, 360] on div at bounding box center [403, 194] width 807 height 388
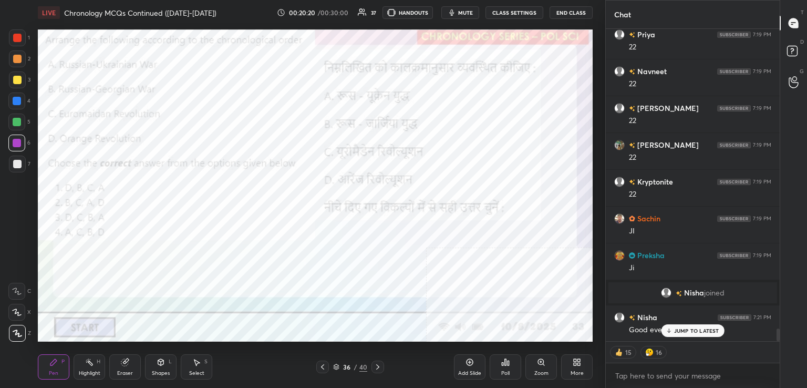
click at [503, 378] on div "Poll" at bounding box center [505, 366] width 32 height 25
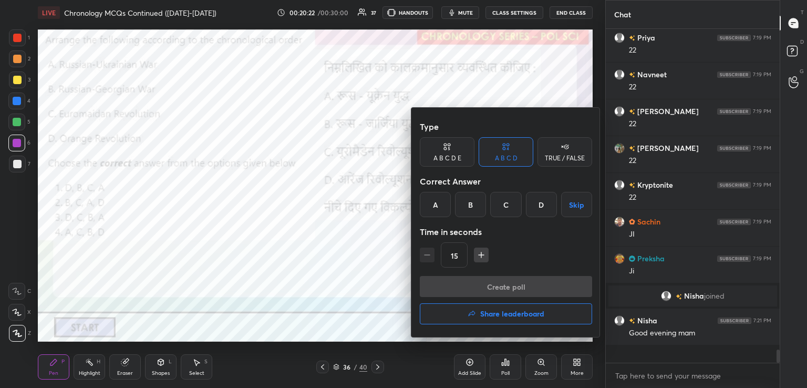
scroll to position [330, 171]
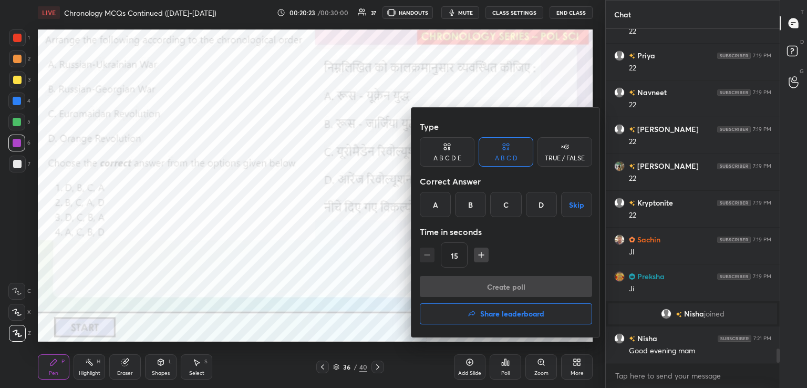
click at [444, 207] on div "A" at bounding box center [435, 204] width 31 height 25
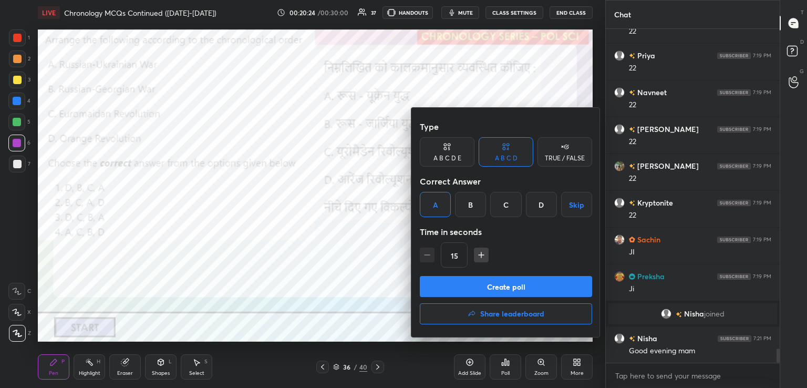
click at [515, 283] on button "Create poll" at bounding box center [506, 286] width 172 height 21
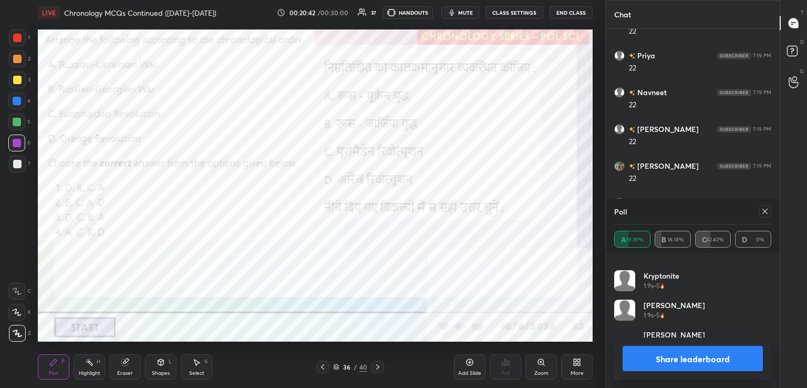
scroll to position [256, 0]
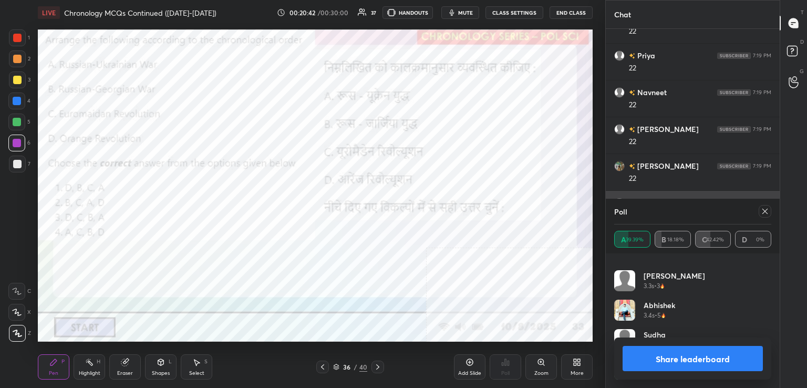
click at [763, 208] on icon at bounding box center [764, 211] width 8 height 8
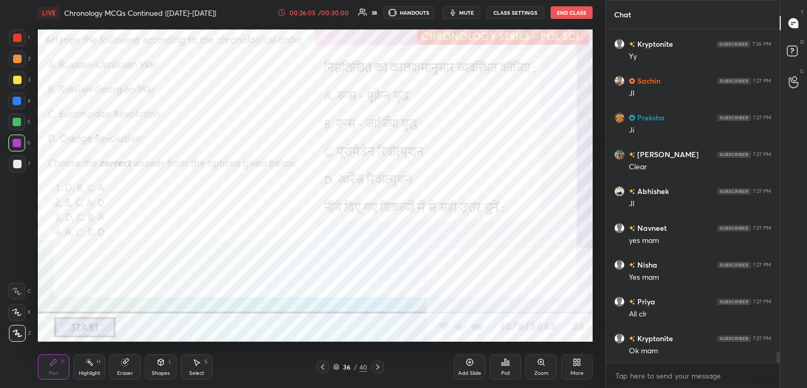
scroll to position [9797, 0]
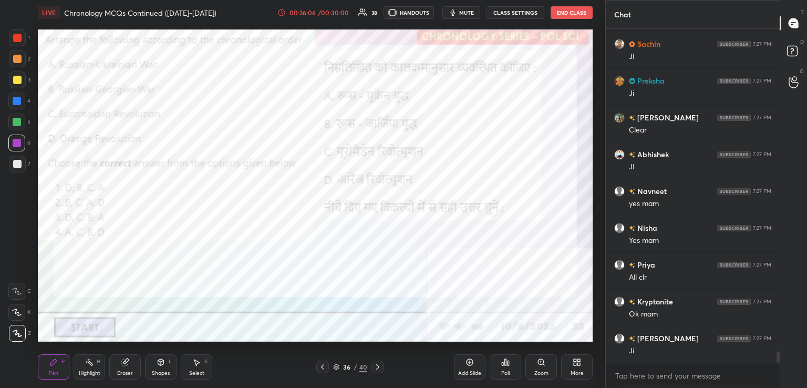
click at [381, 362] on icon at bounding box center [377, 366] width 8 height 8
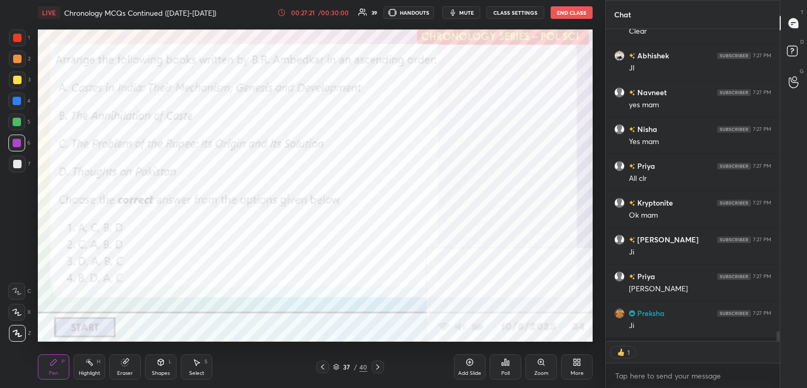
scroll to position [309, 171]
click at [508, 368] on div "Poll" at bounding box center [505, 366] width 32 height 25
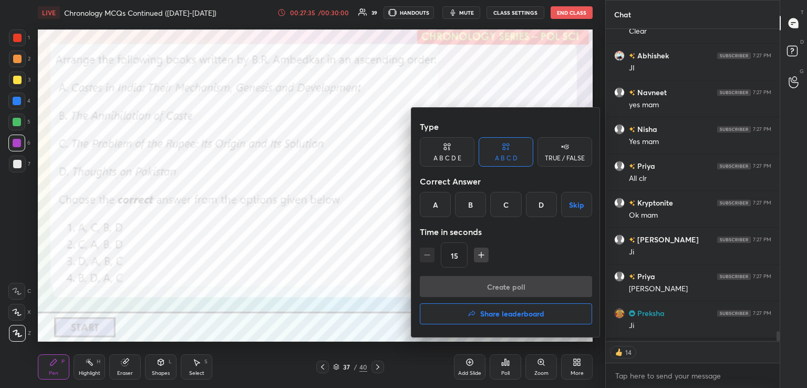
click at [435, 206] on div "A" at bounding box center [435, 204] width 31 height 25
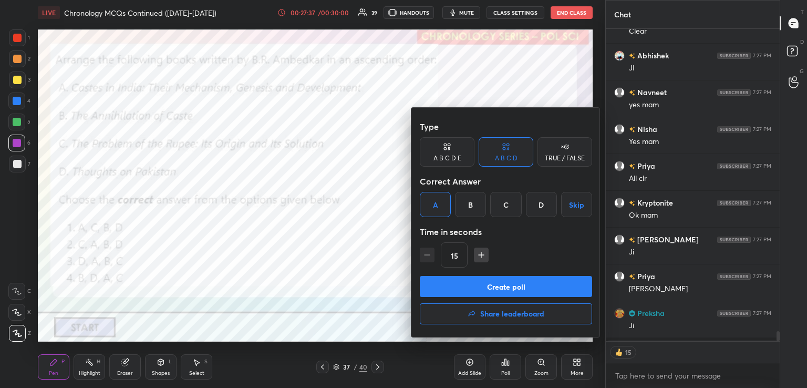
click at [477, 290] on button "Create poll" at bounding box center [506, 286] width 172 height 21
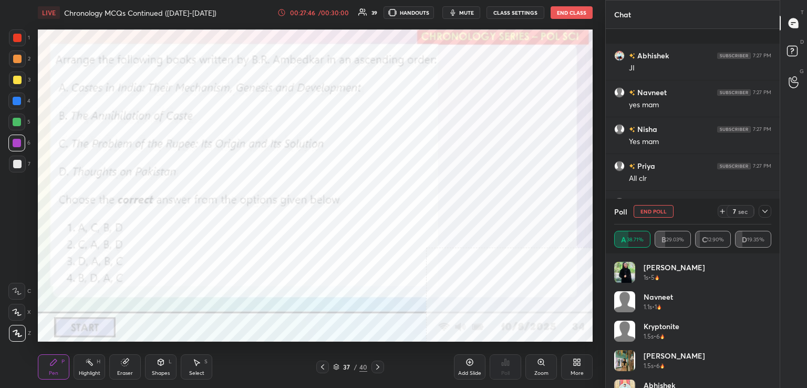
scroll to position [9951, 0]
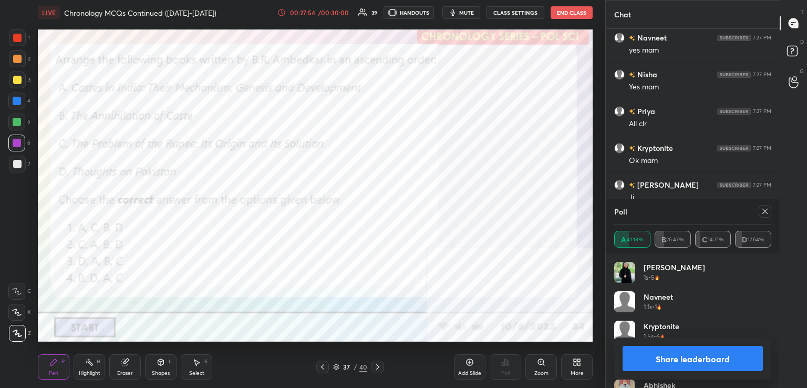
click at [765, 206] on div at bounding box center [764, 211] width 13 height 13
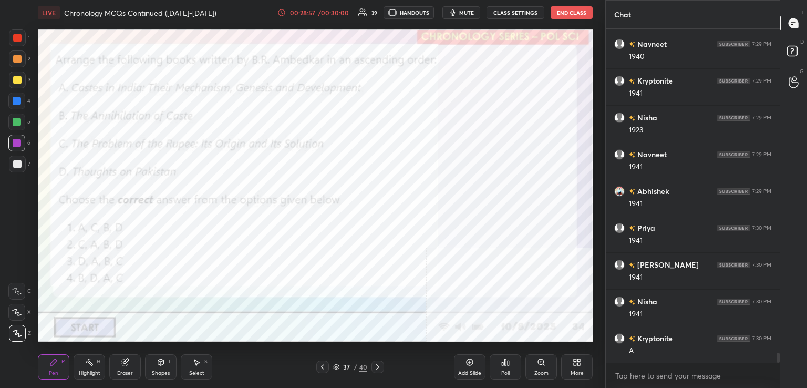
scroll to position [10909, 0]
click at [517, 367] on div "Poll" at bounding box center [505, 366] width 32 height 25
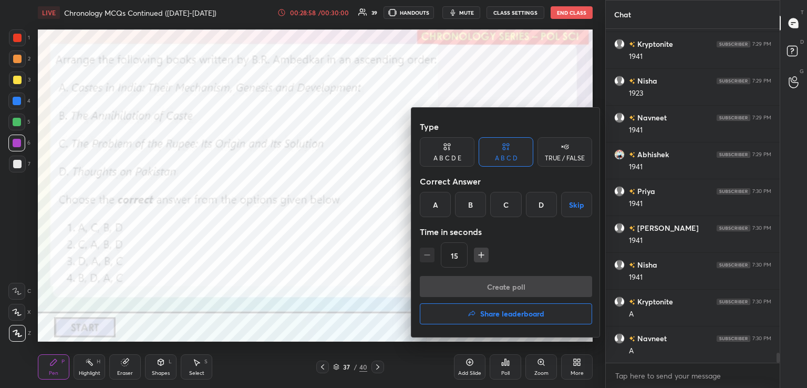
click at [490, 312] on h4 "Share leaderboard" at bounding box center [512, 313] width 64 height 7
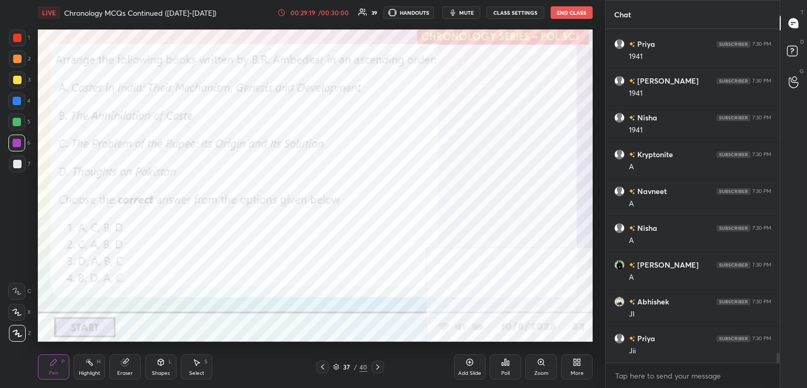
scroll to position [11092, 0]
click at [378, 370] on icon at bounding box center [377, 366] width 8 height 8
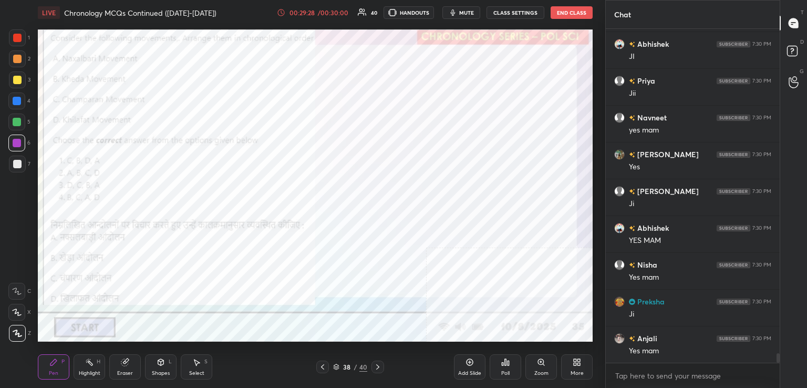
scroll to position [11350, 0]
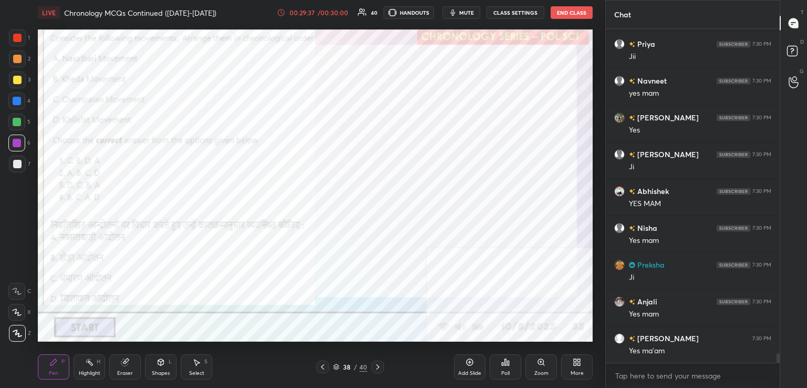
click at [503, 368] on div "Poll" at bounding box center [505, 366] width 32 height 25
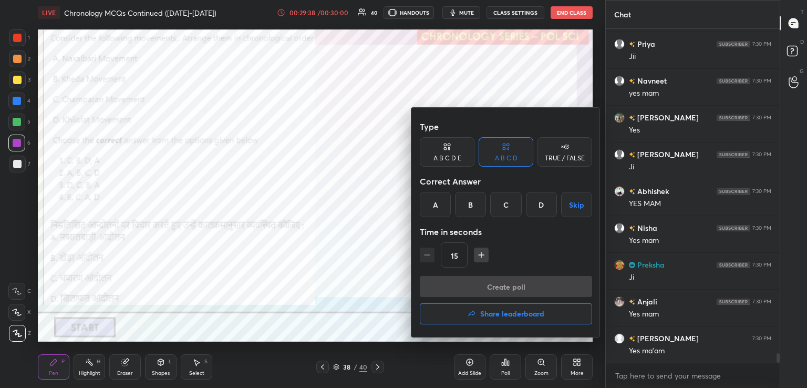
click at [482, 317] on h4 "Share leaderboard" at bounding box center [512, 313] width 64 height 7
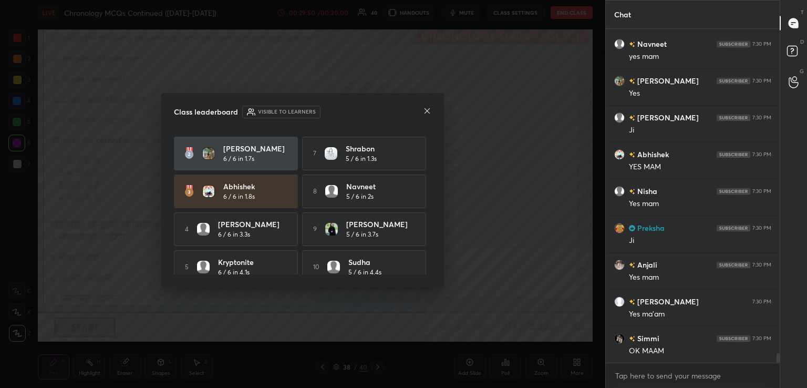
scroll to position [46, 0]
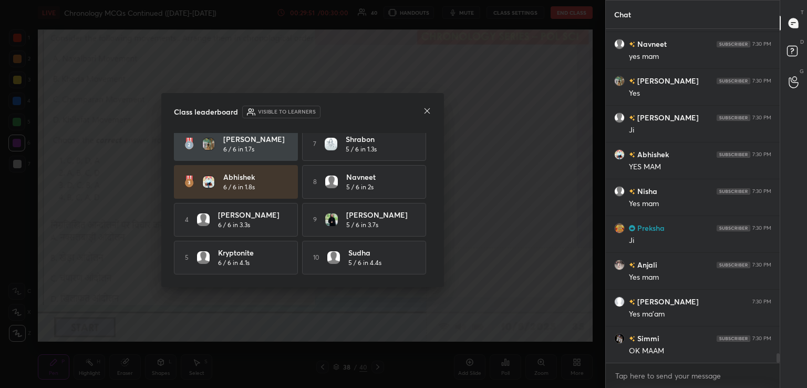
click at [420, 112] on div "Class leaderboard Visible to learners" at bounding box center [302, 112] width 257 height 13
click at [423, 112] on icon at bounding box center [427, 111] width 8 height 8
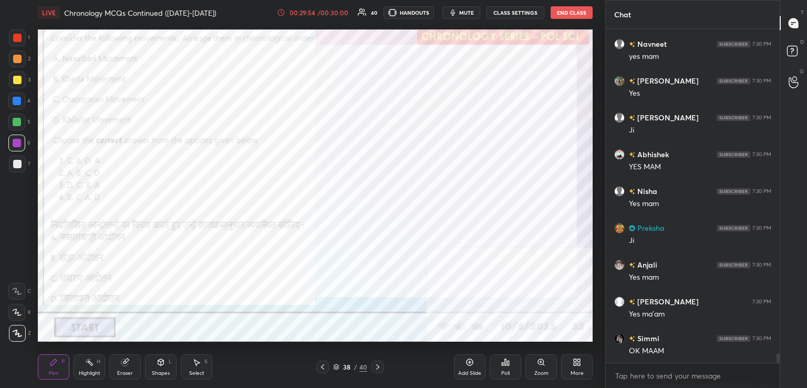
click at [370, 364] on div "38 / 40" at bounding box center [350, 366] width 68 height 13
click at [377, 365] on icon at bounding box center [377, 366] width 8 height 8
click at [323, 364] on icon at bounding box center [322, 366] width 3 height 5
click at [376, 368] on icon at bounding box center [377, 366] width 8 height 8
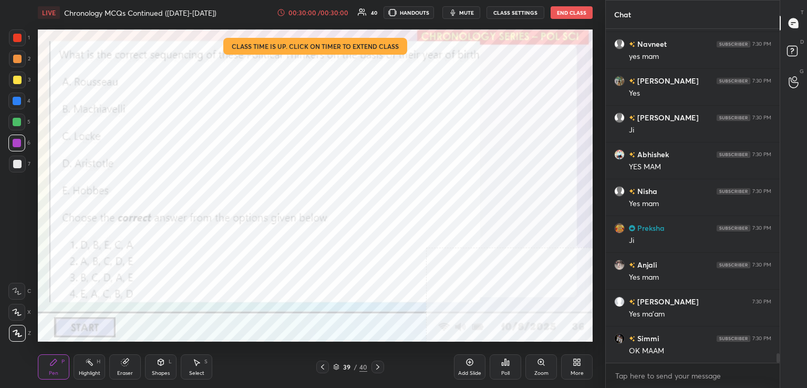
click at [378, 366] on icon at bounding box center [377, 366] width 8 height 8
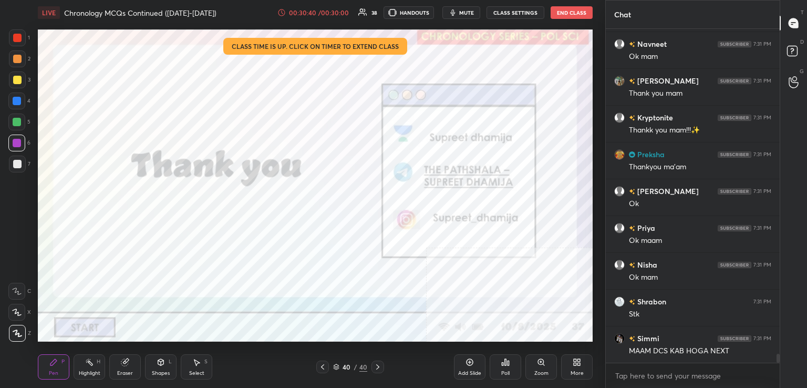
scroll to position [11901, 0]
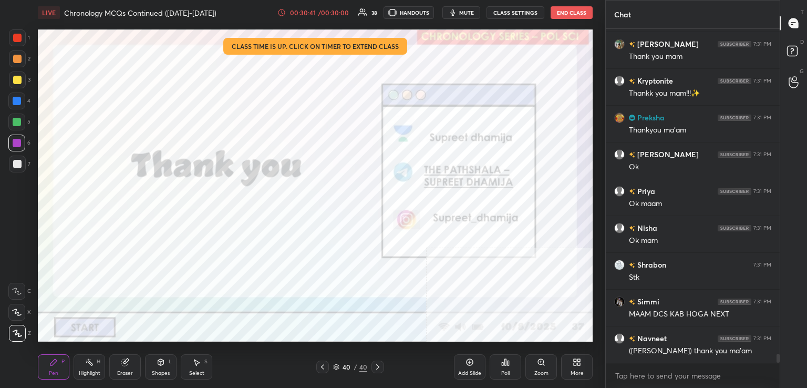
click at [556, 13] on button "End Class" at bounding box center [571, 12] width 42 height 13
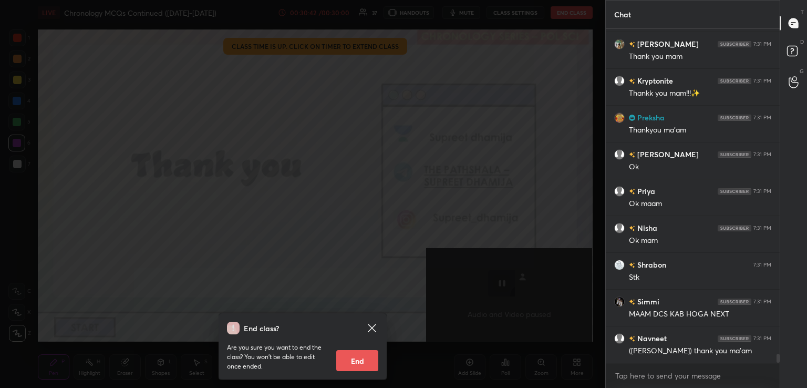
click at [366, 362] on button "End" at bounding box center [357, 360] width 42 height 21
type textarea "x"
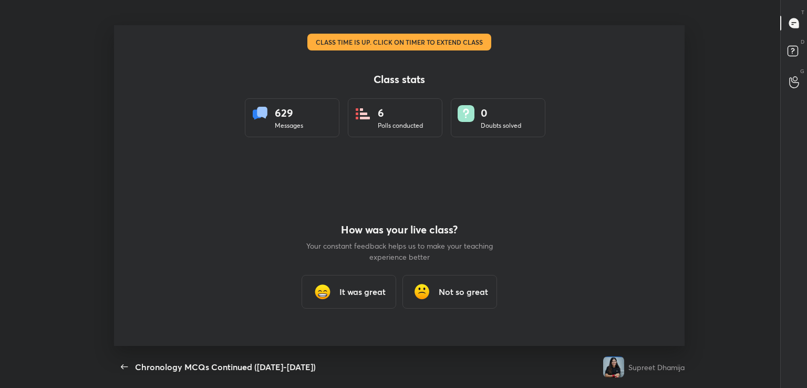
scroll to position [0, 0]
